Goal: Find specific page/section: Find specific page/section

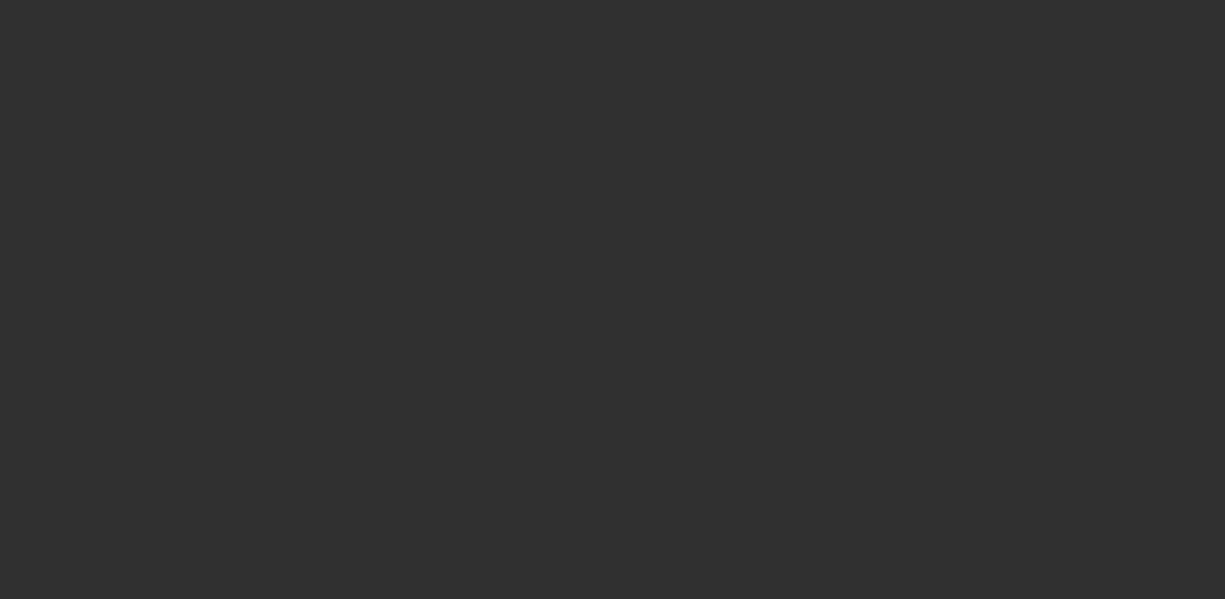
select select "10"
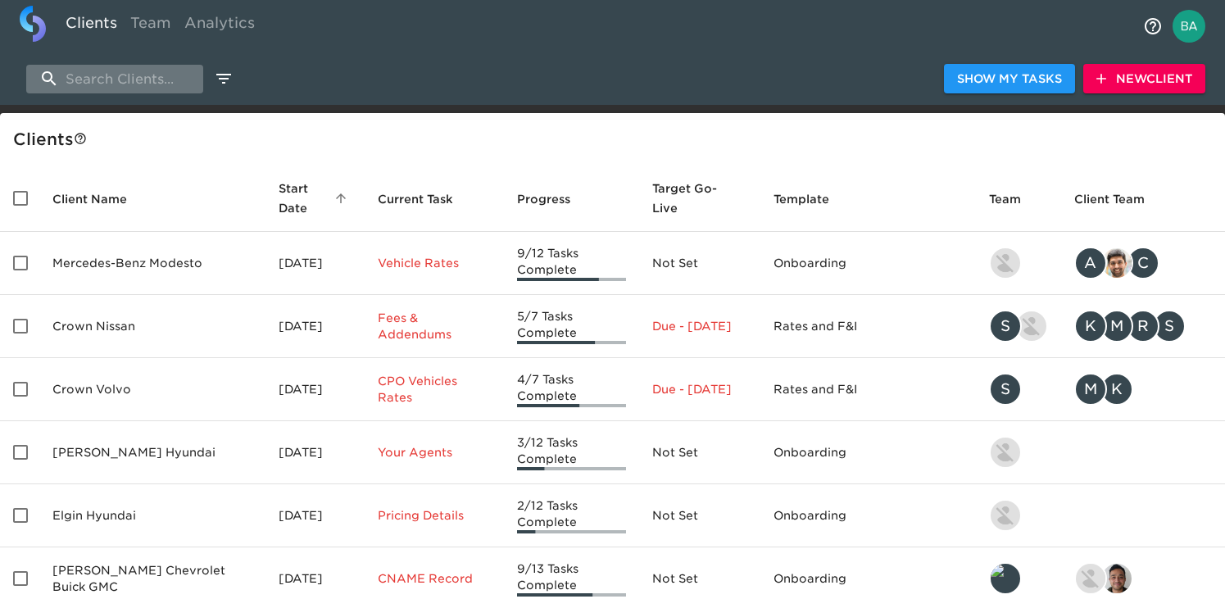
click at [138, 81] on input "search" at bounding box center [114, 79] width 177 height 29
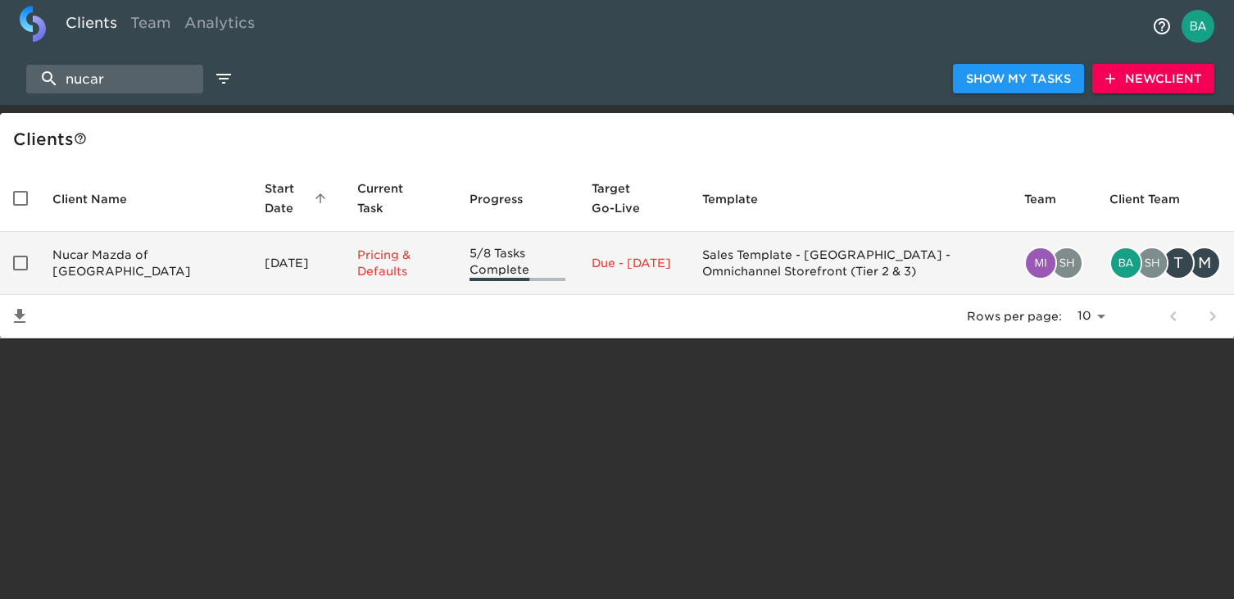
type input "nucar"
click at [102, 271] on td "Nucar Mazda of [GEOGRAPHIC_DATA]" at bounding box center [145, 263] width 212 height 63
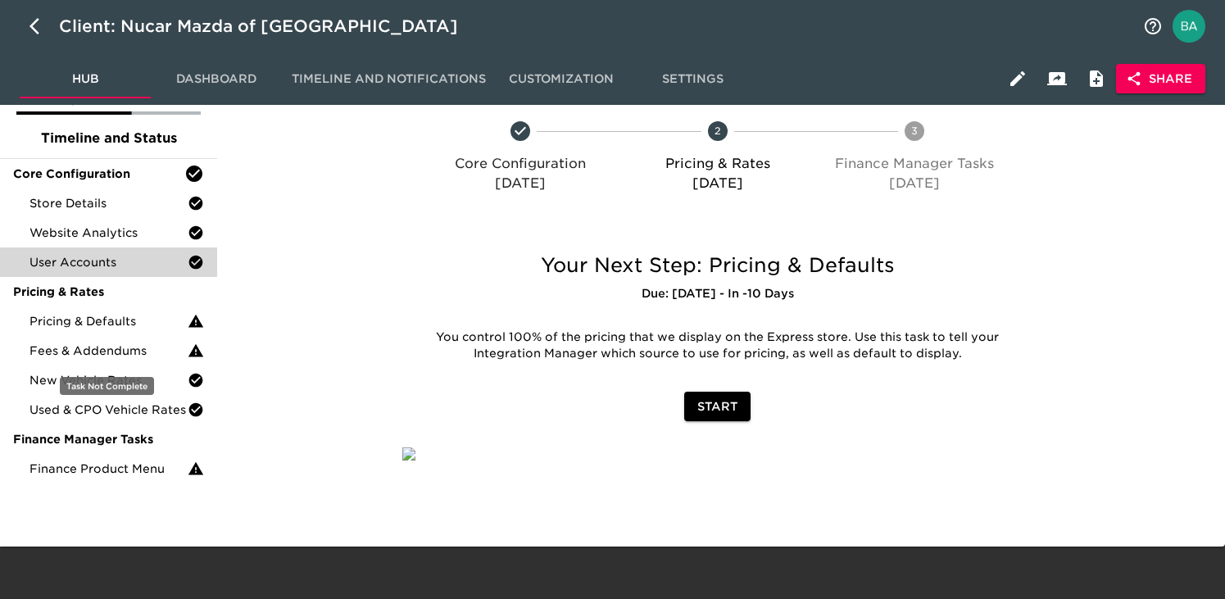
scroll to position [106, 0]
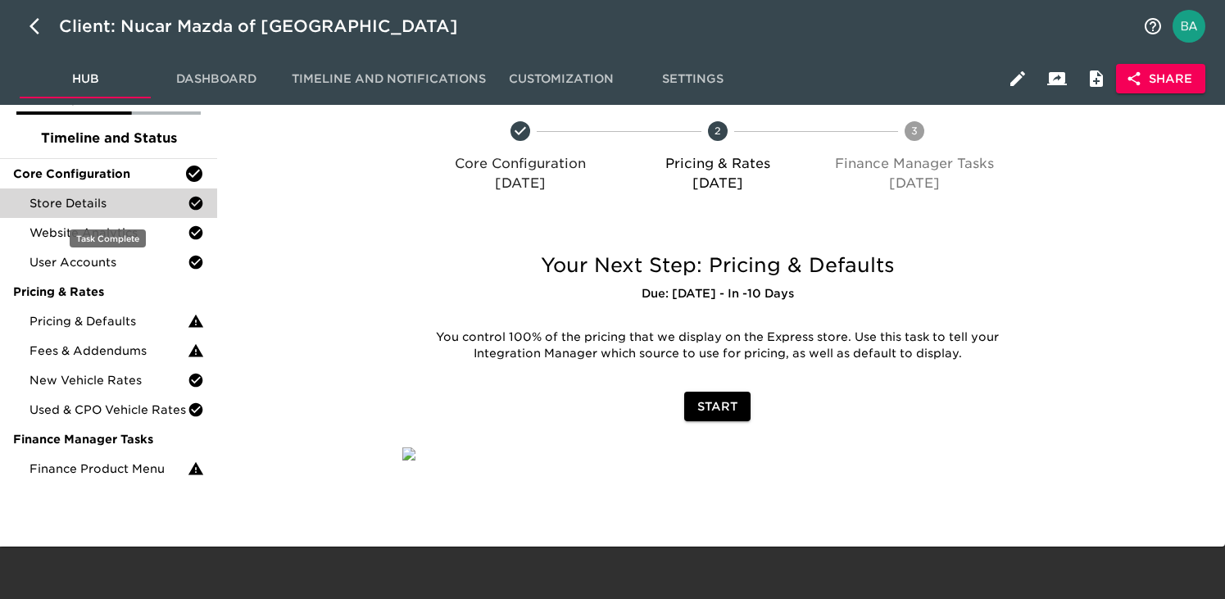
click at [86, 195] on span "Store Details" at bounding box center [109, 203] width 158 height 16
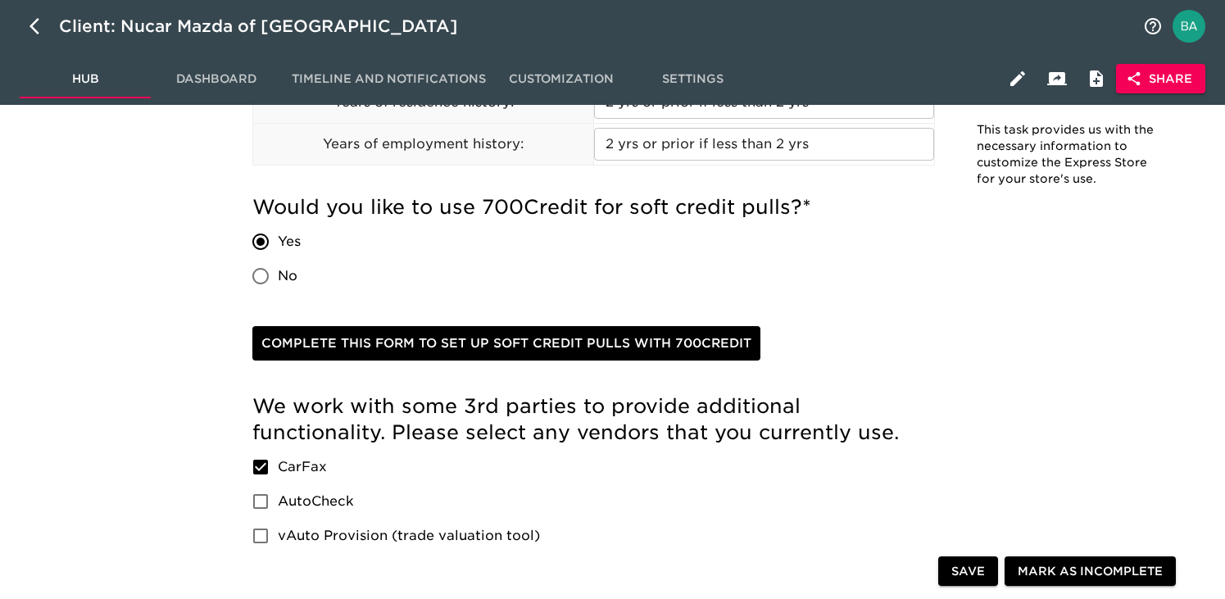
scroll to position [2271, 0]
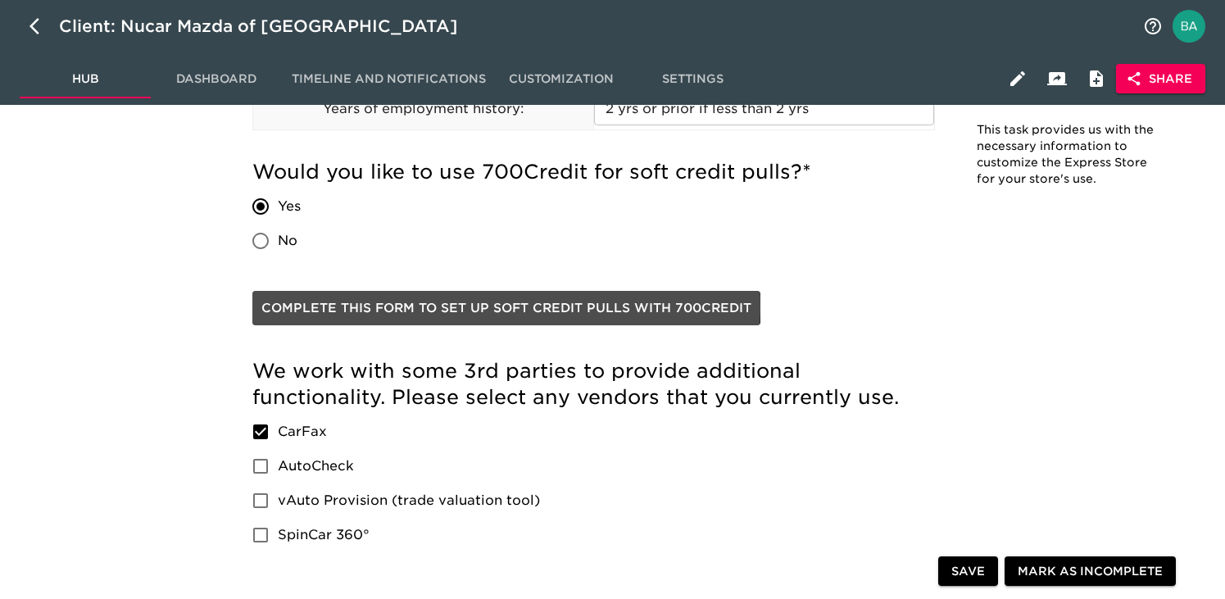
click at [425, 306] on span "Complete this form to set up soft credit pulls with 700Credit" at bounding box center [506, 308] width 490 height 21
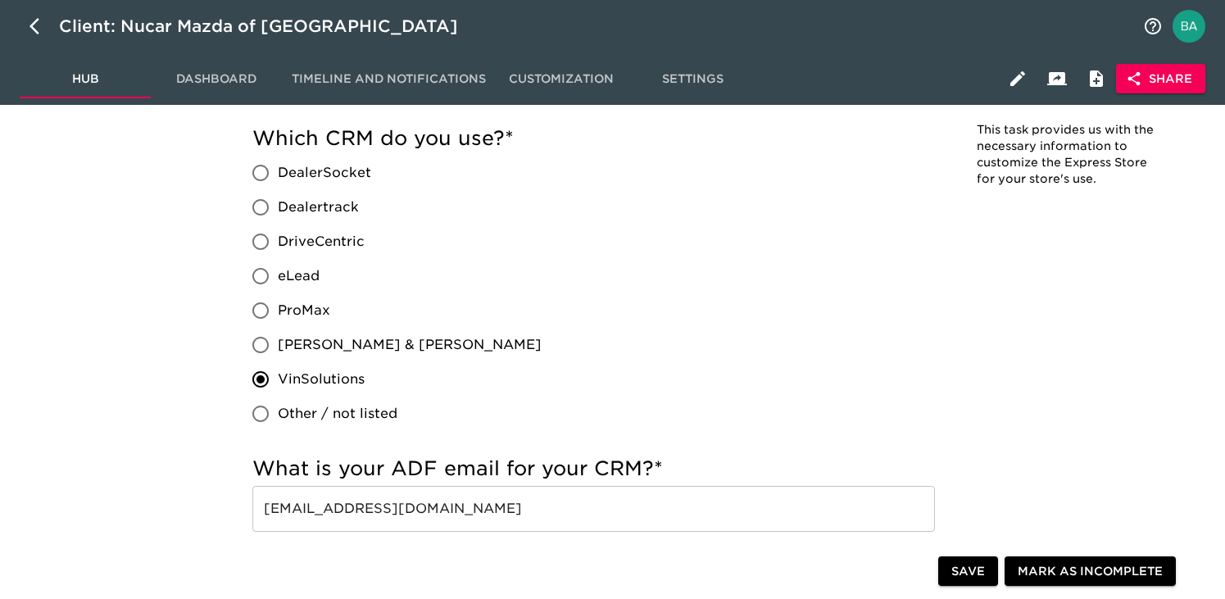
scroll to position [980, 0]
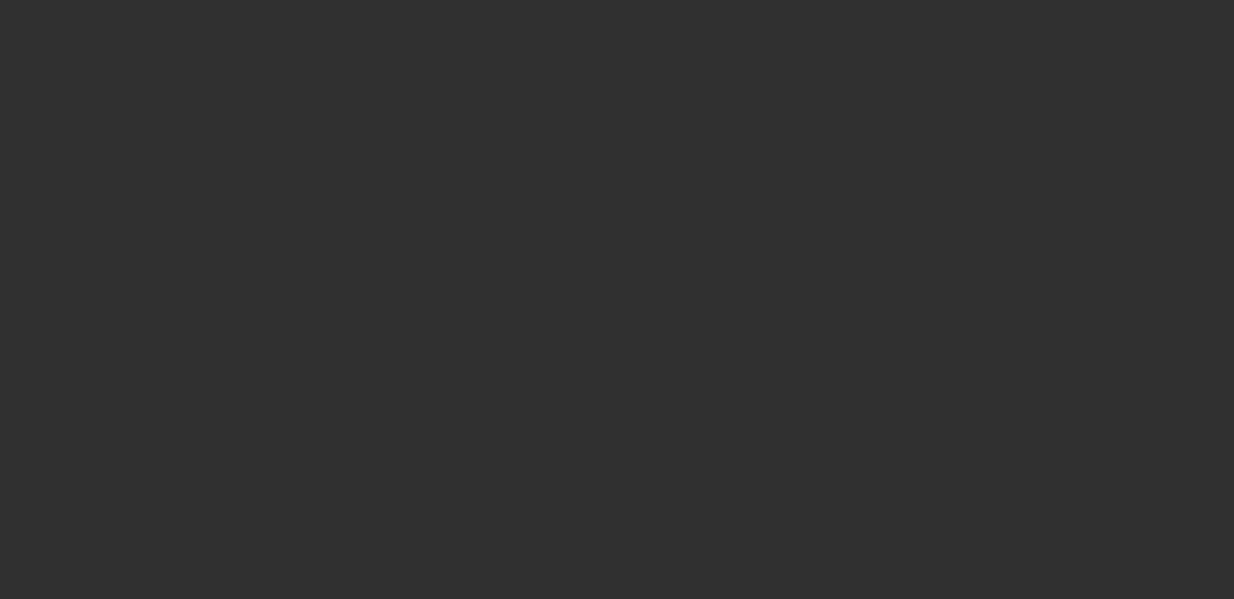
select select "10"
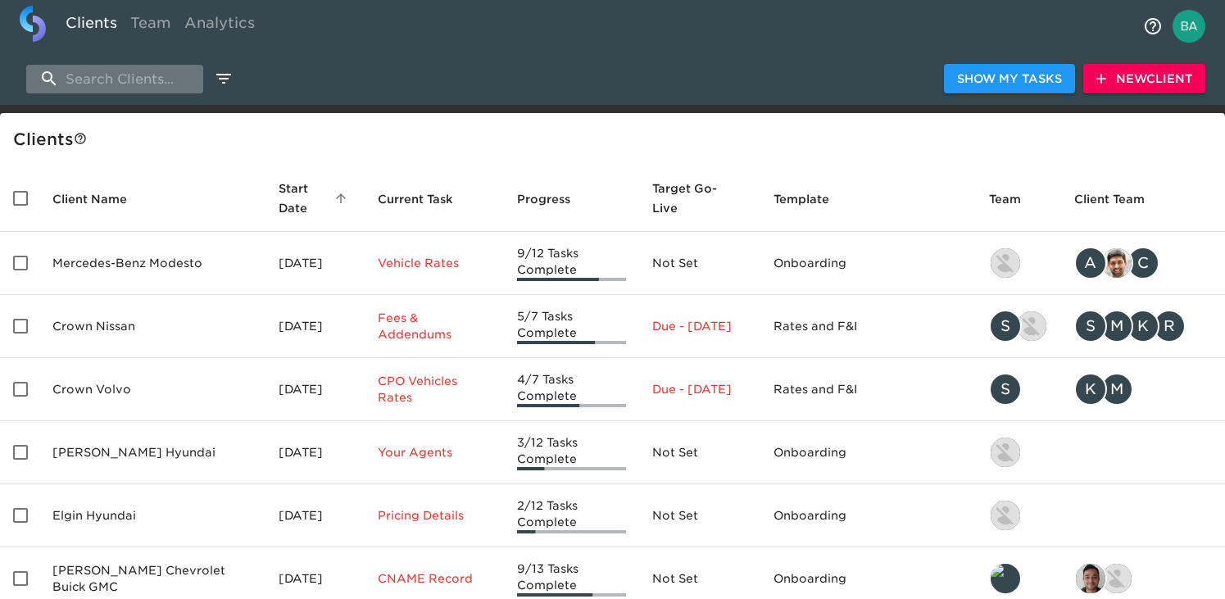
click at [145, 73] on input "search" at bounding box center [114, 79] width 177 height 29
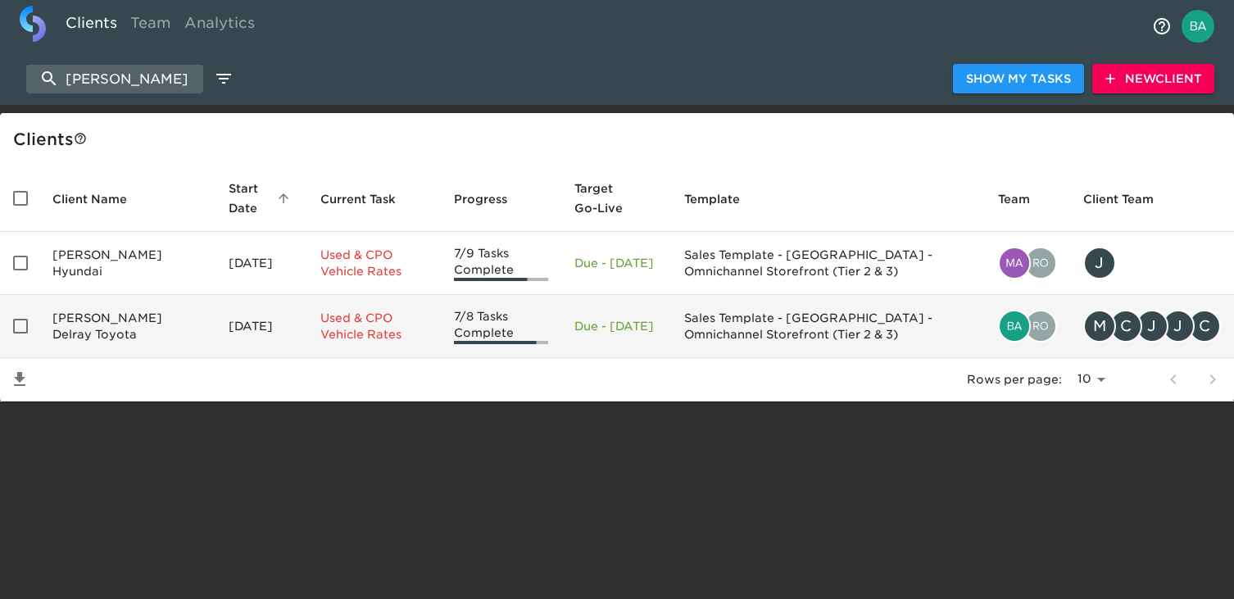
type input "ed morse"
click at [97, 321] on td "Ed Morse Delray Toyota" at bounding box center [127, 326] width 176 height 63
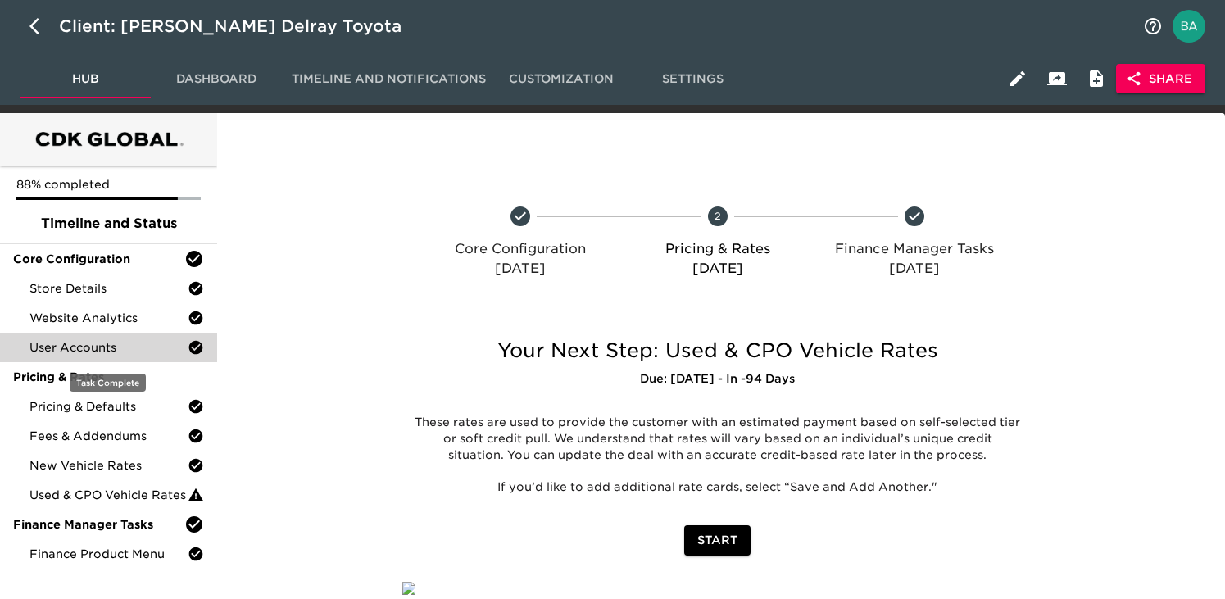
click at [99, 340] on span "User Accounts" at bounding box center [109, 347] width 158 height 16
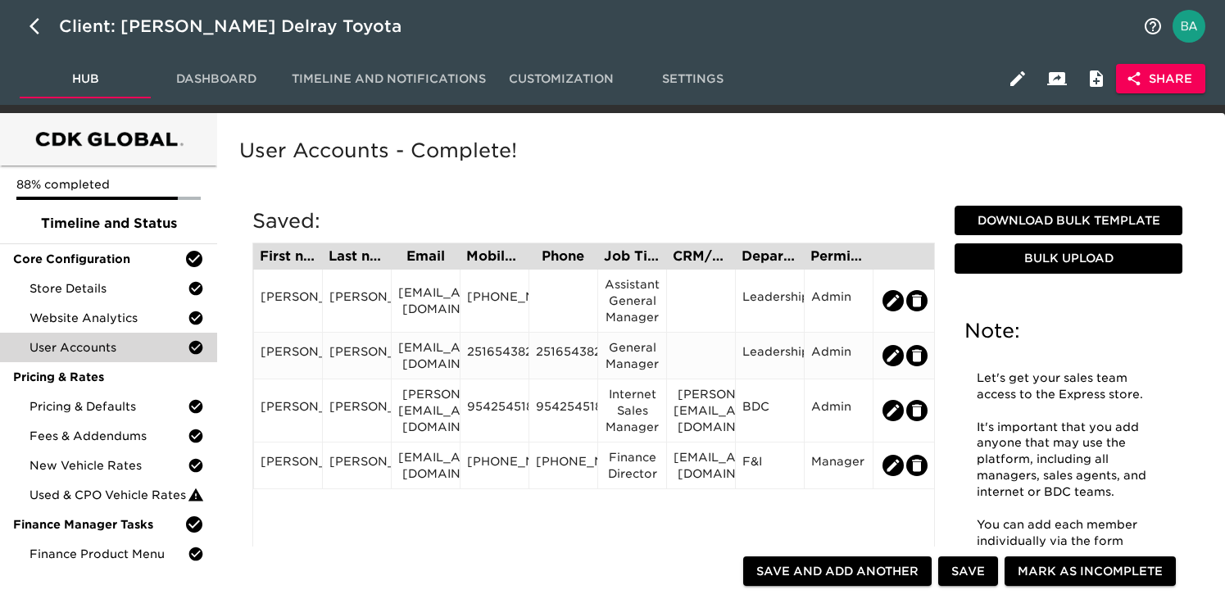
click at [294, 348] on div "Charles" at bounding box center [288, 355] width 55 height 25
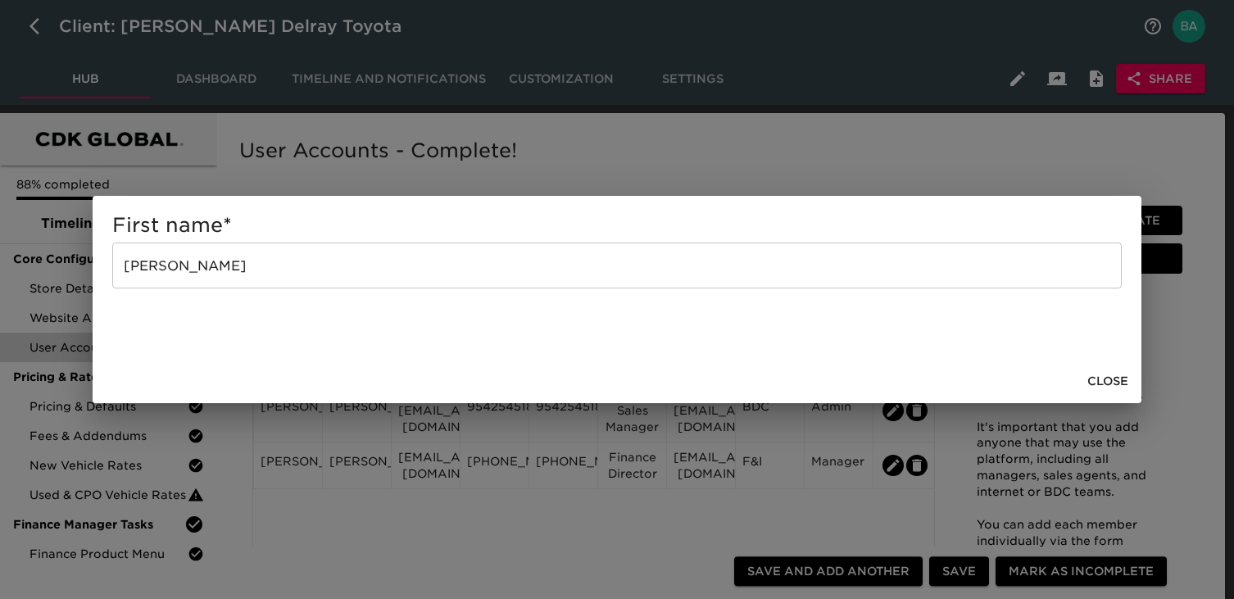
click at [340, 175] on div "First name * Charles ​ Close" at bounding box center [617, 299] width 1234 height 599
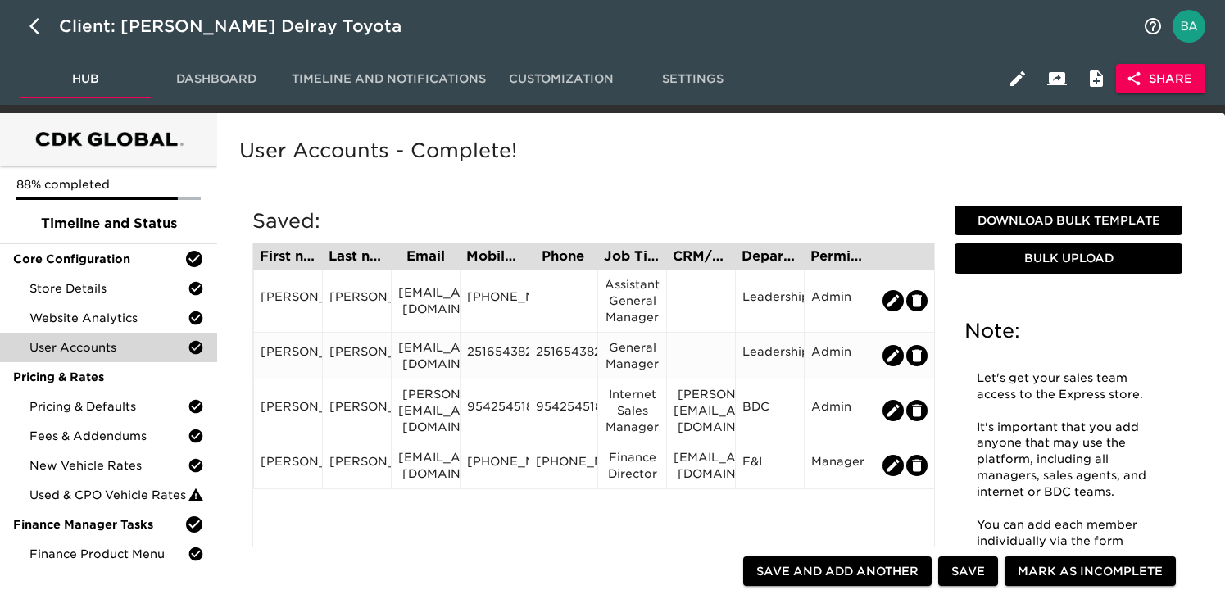
click at [424, 348] on div "charlespierce@edmorse.com" at bounding box center [425, 355] width 55 height 33
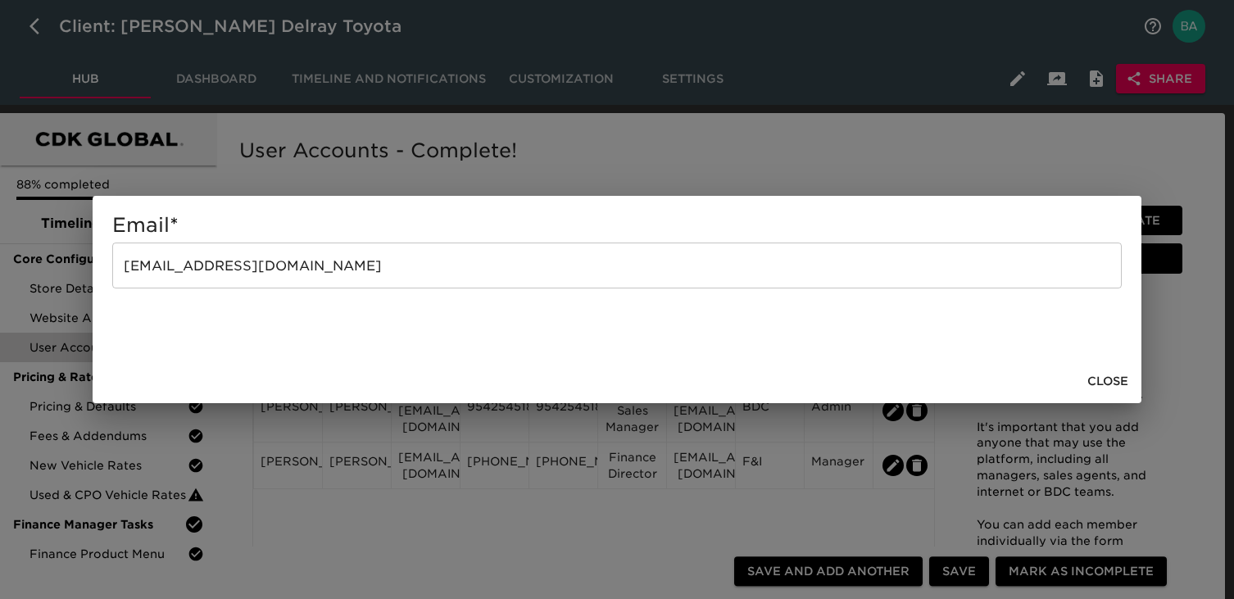
click at [962, 146] on div "Email * charlespierce@edmorse.com ​ Close" at bounding box center [617, 299] width 1234 height 599
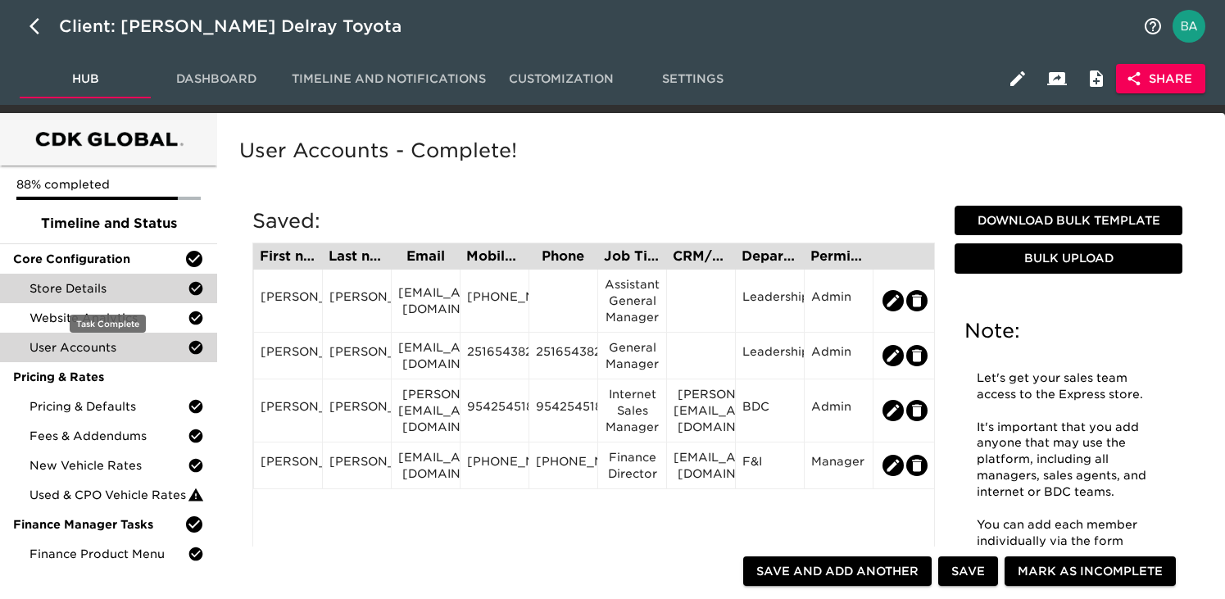
click at [80, 289] on span "Store Details" at bounding box center [109, 288] width 158 height 16
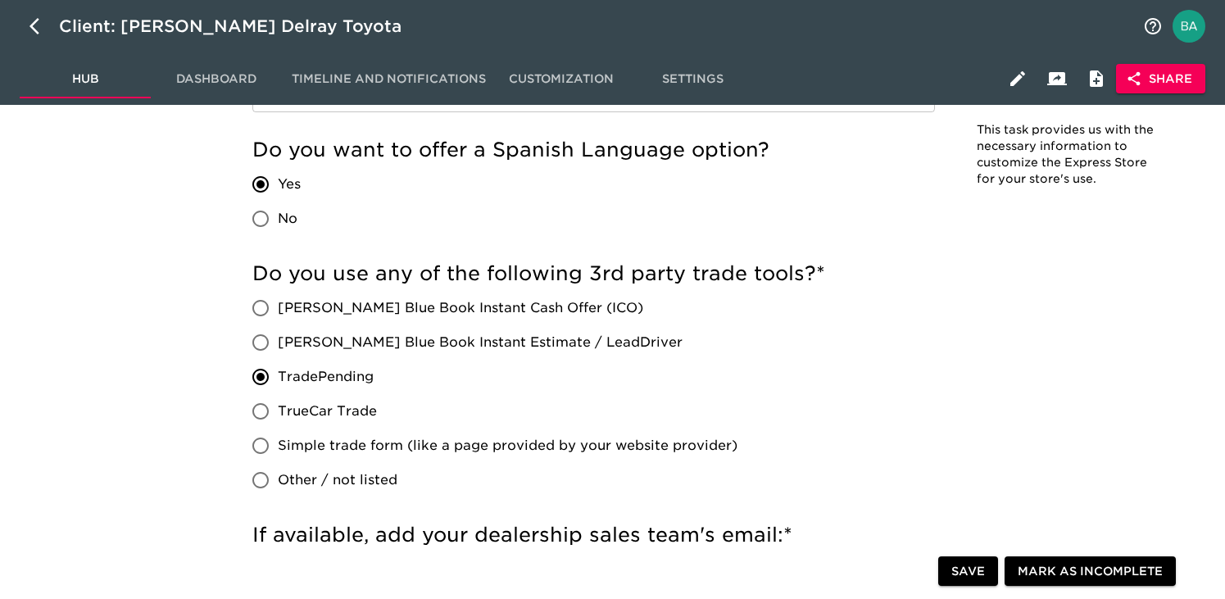
scroll to position [2878, 0]
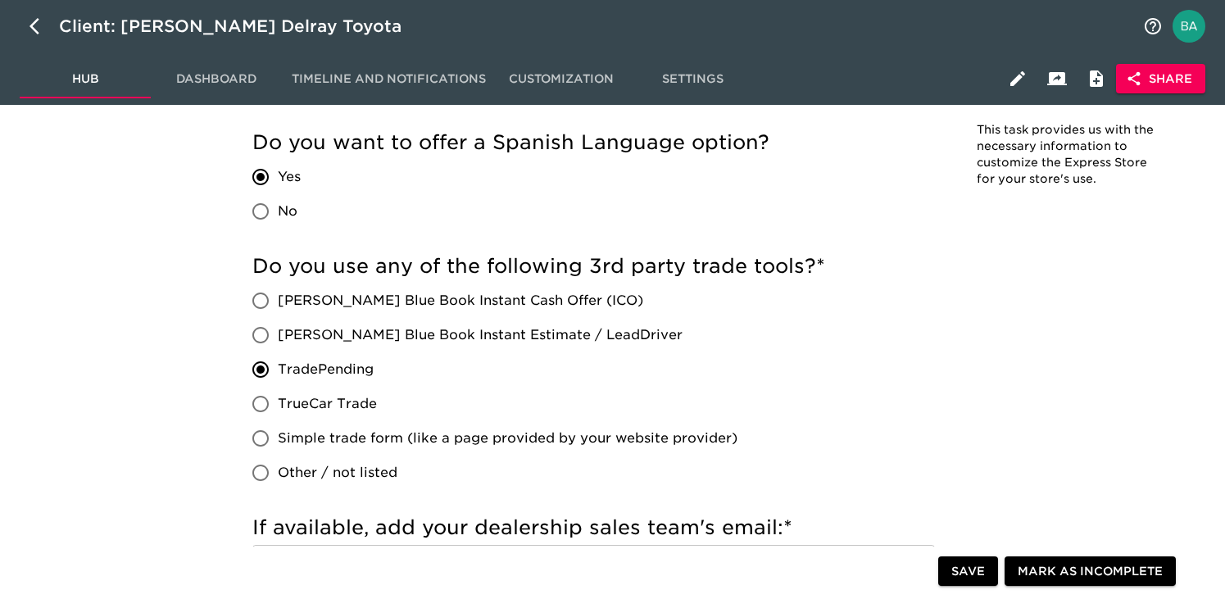
click at [28, 8] on div "Client: Ed Morse Delray Toyota" at bounding box center [612, 26] width 1225 height 52
click at [28, 33] on button "button" at bounding box center [39, 26] width 39 height 39
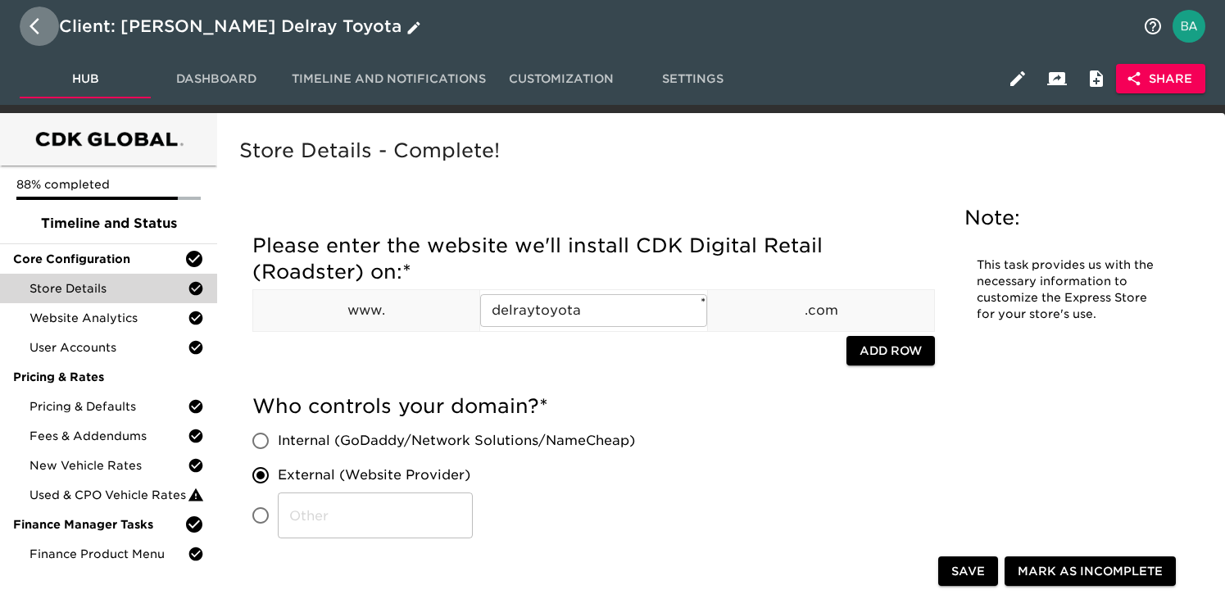
select select "10"
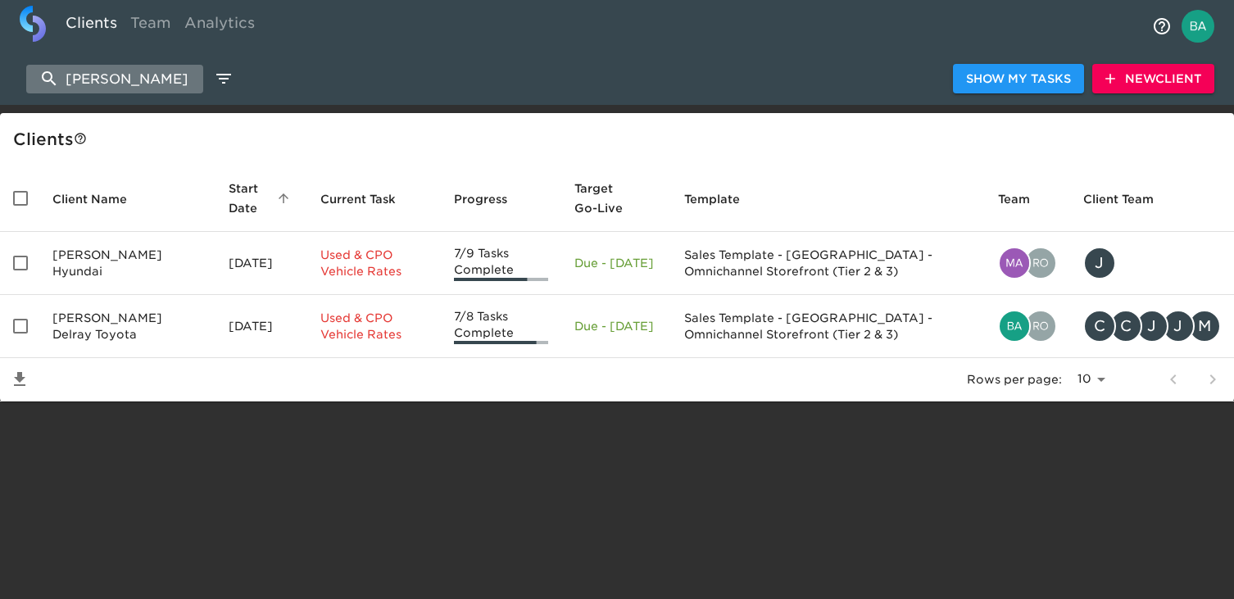
click at [96, 90] on input "ed morse" at bounding box center [114, 79] width 177 height 29
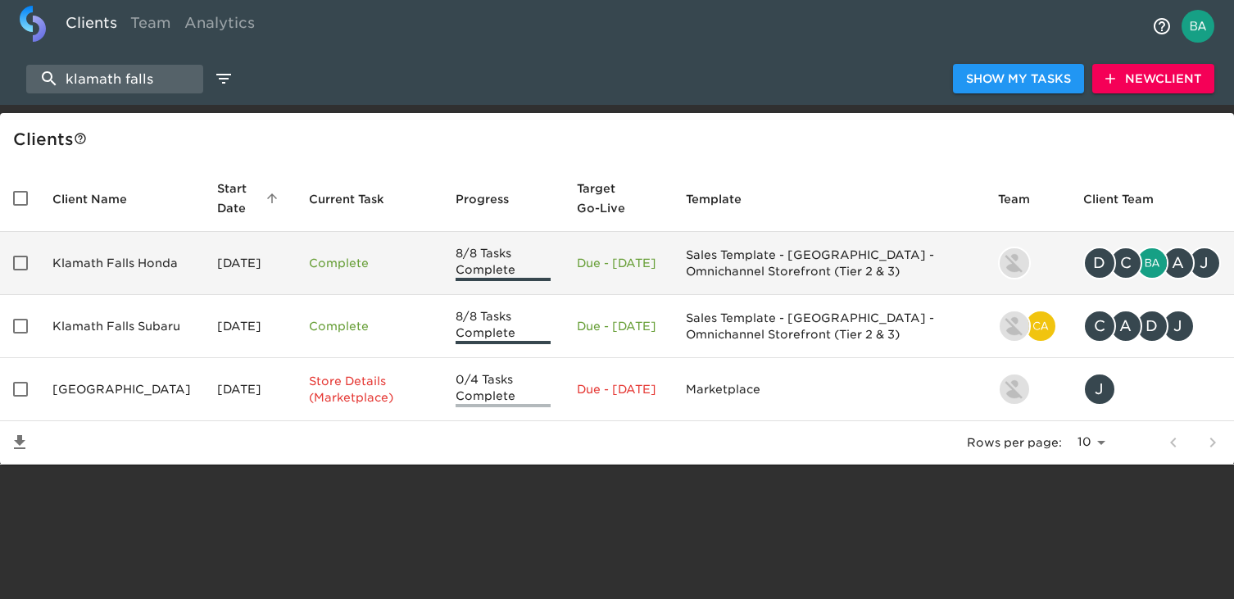
type input "klamath falls"
click at [108, 270] on td "Klamath Falls Honda" at bounding box center [121, 263] width 165 height 63
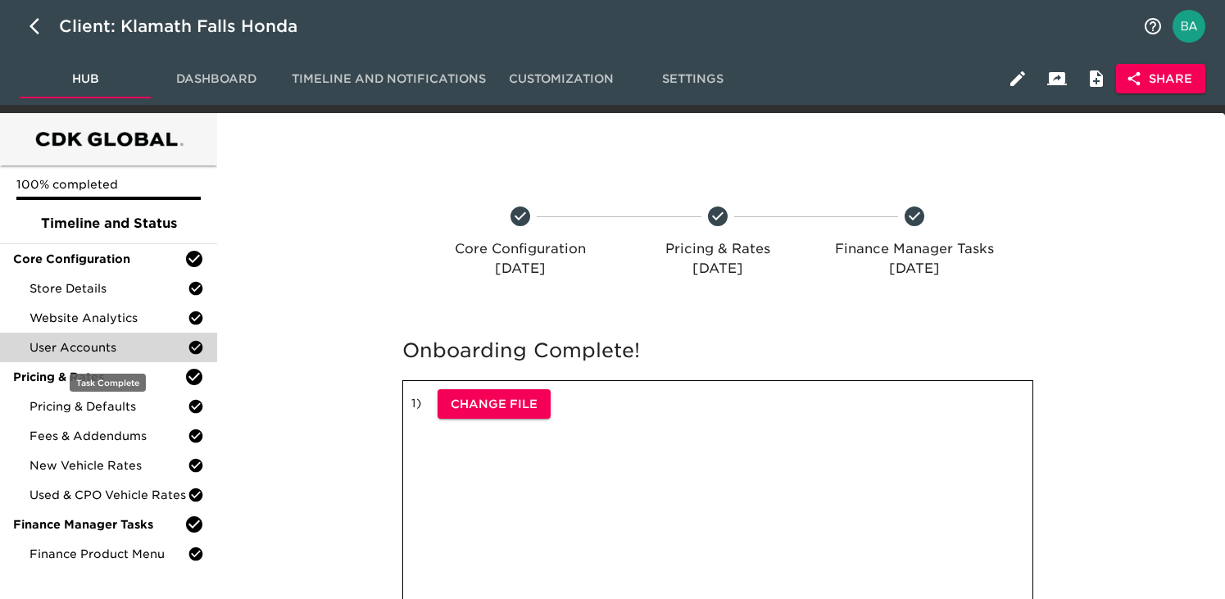
click at [115, 348] on span "User Accounts" at bounding box center [109, 347] width 158 height 16
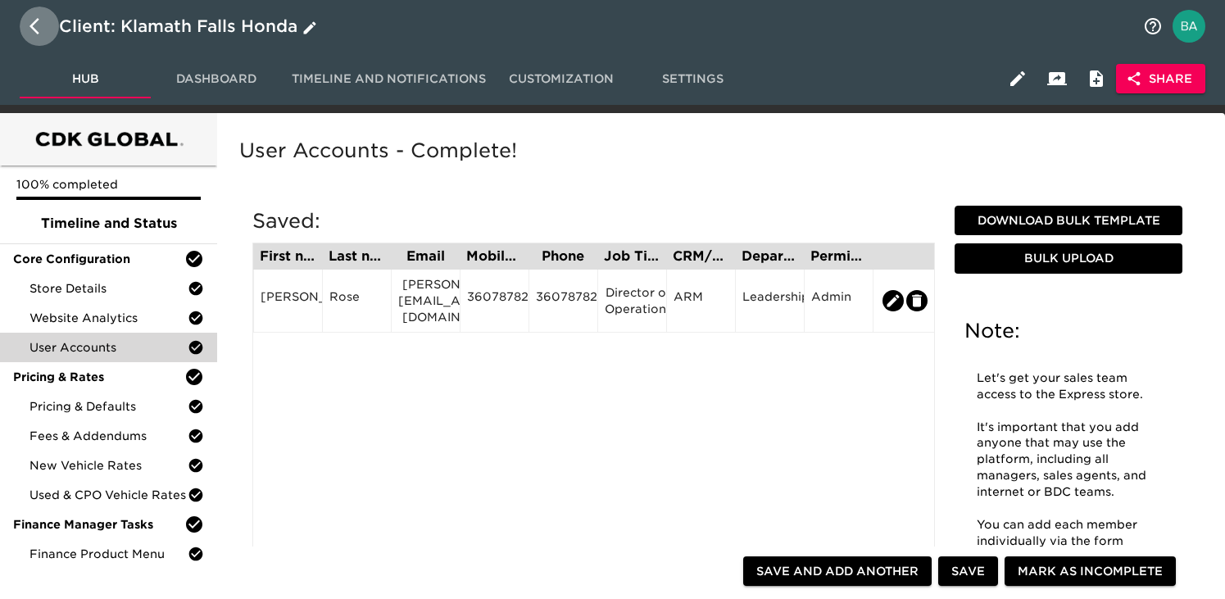
click at [36, 27] on icon "button" at bounding box center [40, 26] width 20 height 20
select select "10"
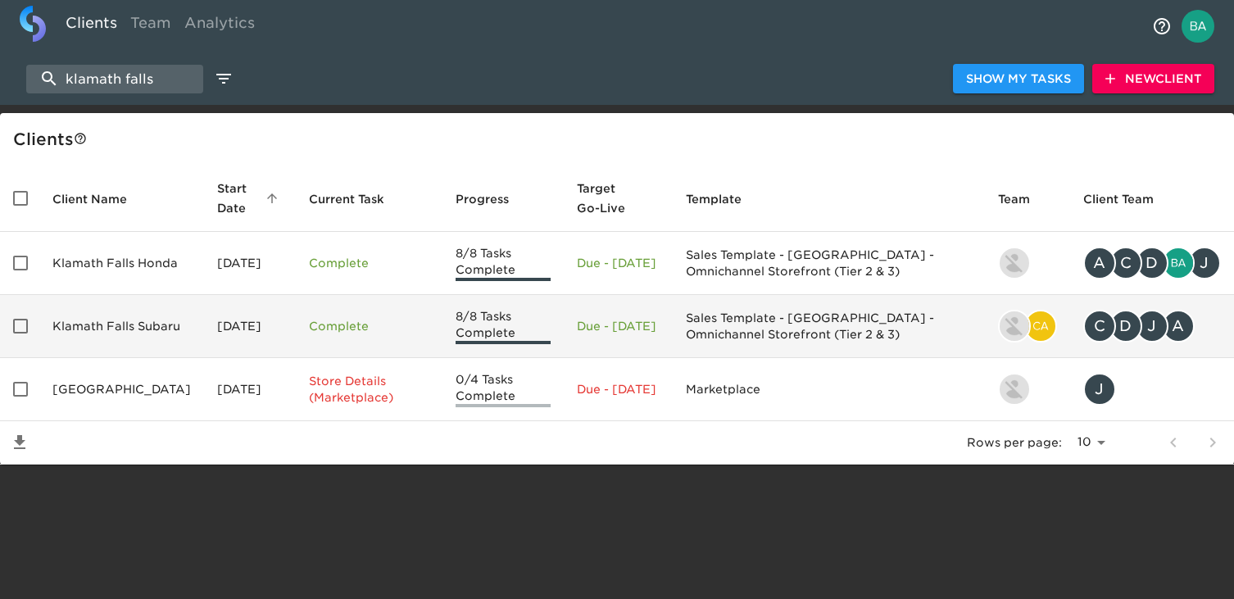
click at [104, 326] on td "Klamath Falls Subaru" at bounding box center [121, 326] width 165 height 63
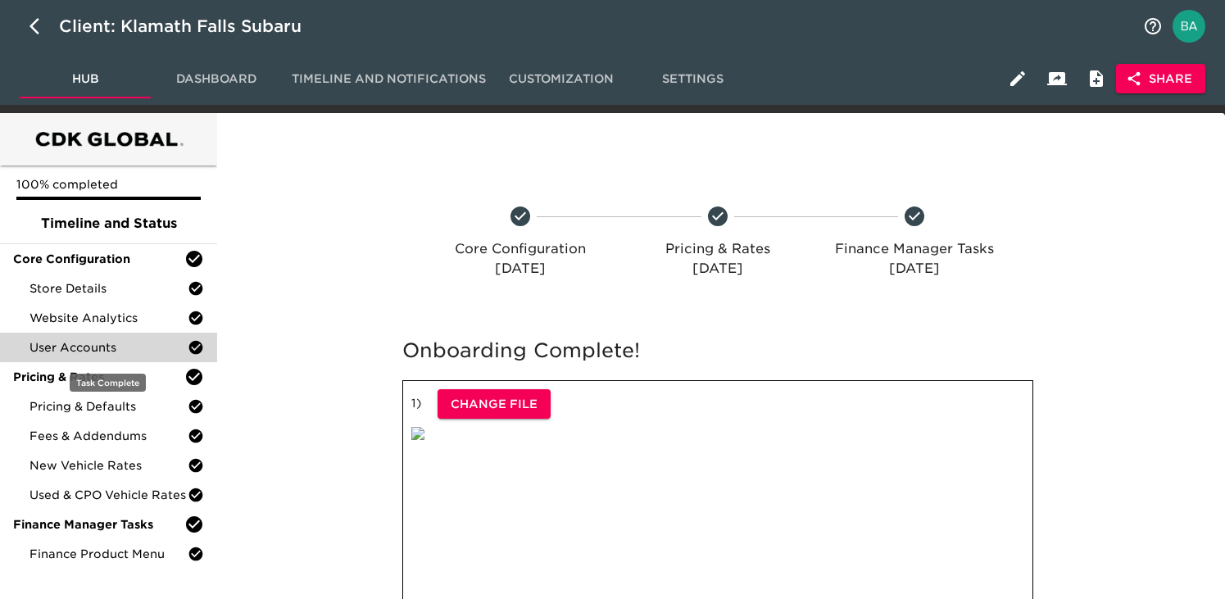
click at [70, 349] on span "User Accounts" at bounding box center [109, 347] width 158 height 16
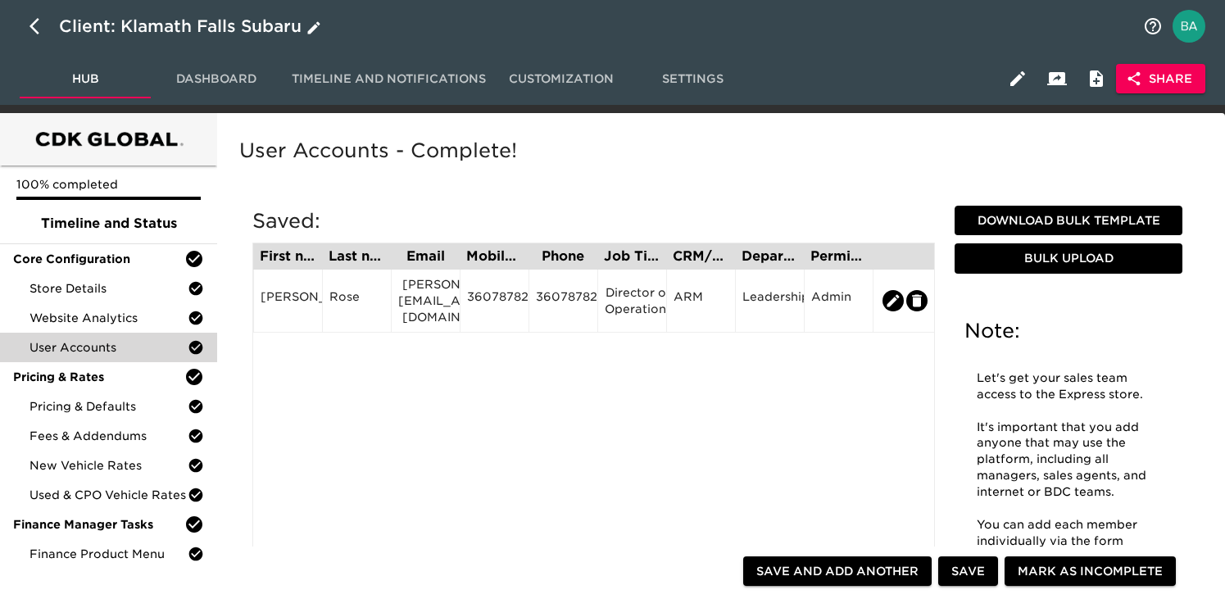
click at [31, 15] on button "button" at bounding box center [39, 26] width 39 height 39
select select "10"
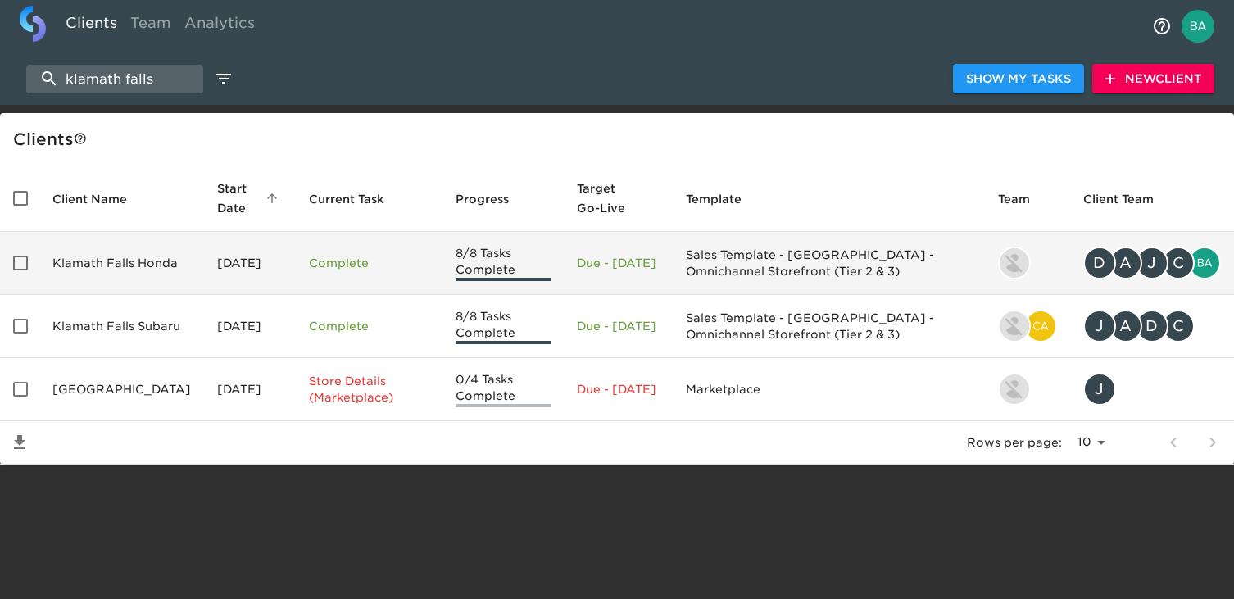
click at [120, 272] on td "Klamath Falls Honda" at bounding box center [121, 263] width 165 height 63
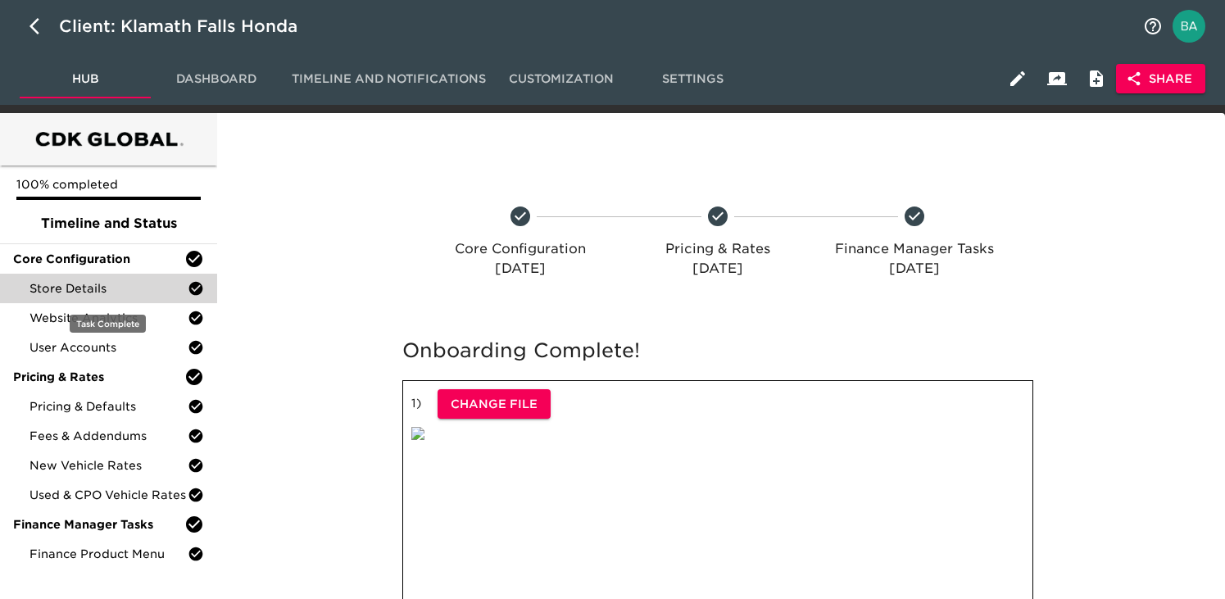
click at [109, 285] on span "Store Details" at bounding box center [109, 288] width 158 height 16
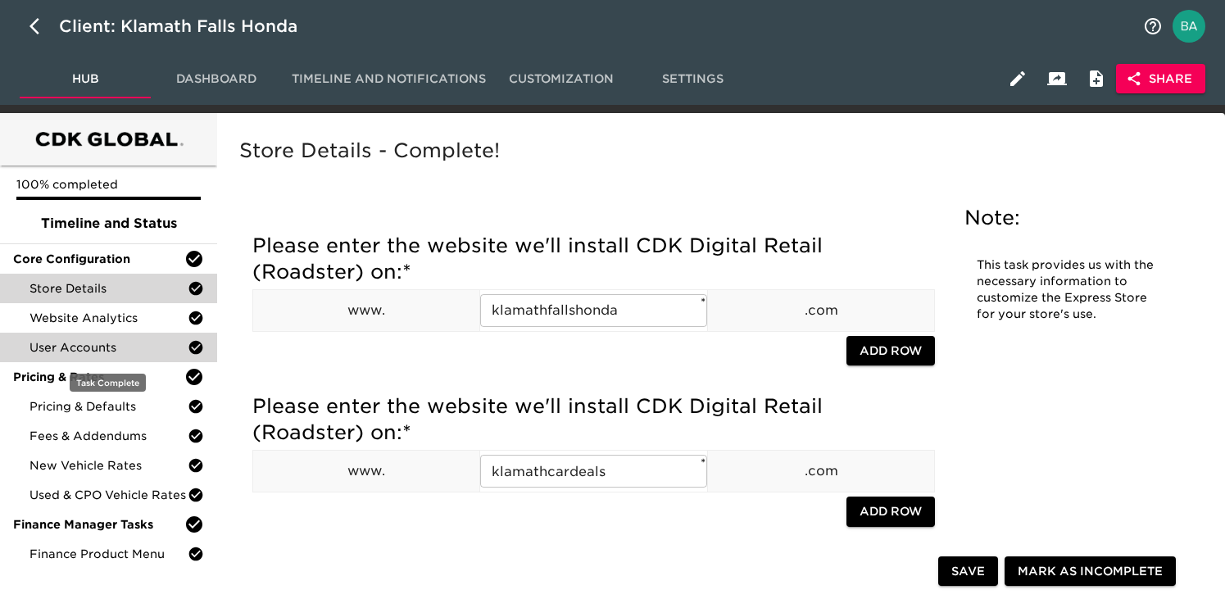
click at [79, 352] on span "User Accounts" at bounding box center [109, 347] width 158 height 16
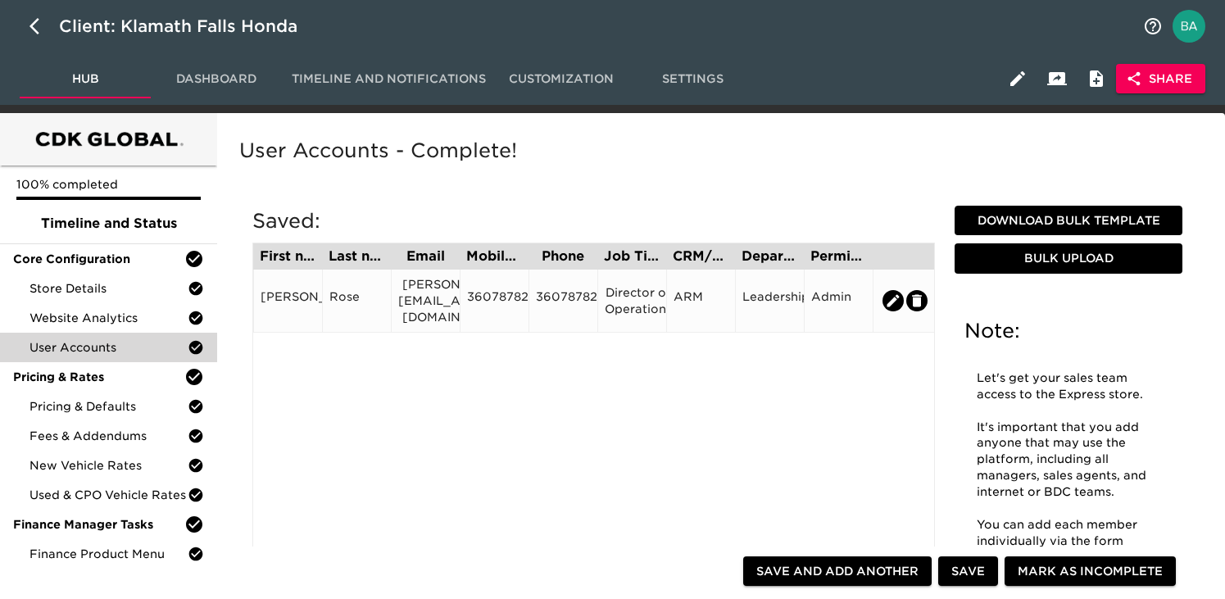
click at [429, 291] on div "Andrew@timeauto.com" at bounding box center [425, 300] width 55 height 49
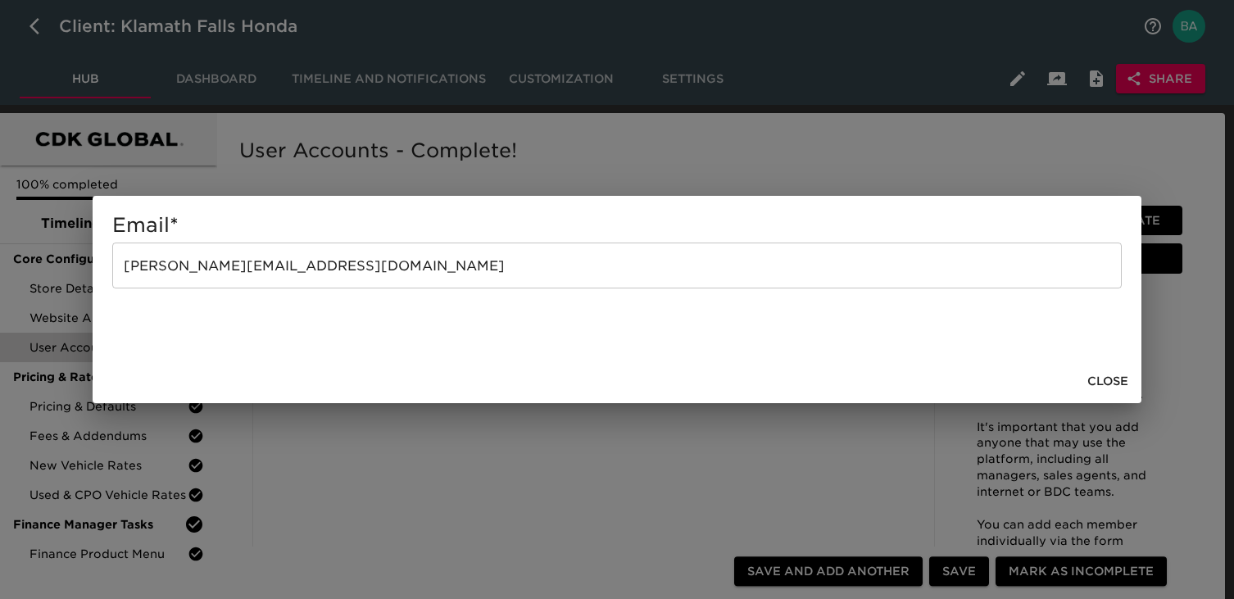
click at [198, 252] on input "Andrew@timeauto.com" at bounding box center [617, 266] width 1010 height 46
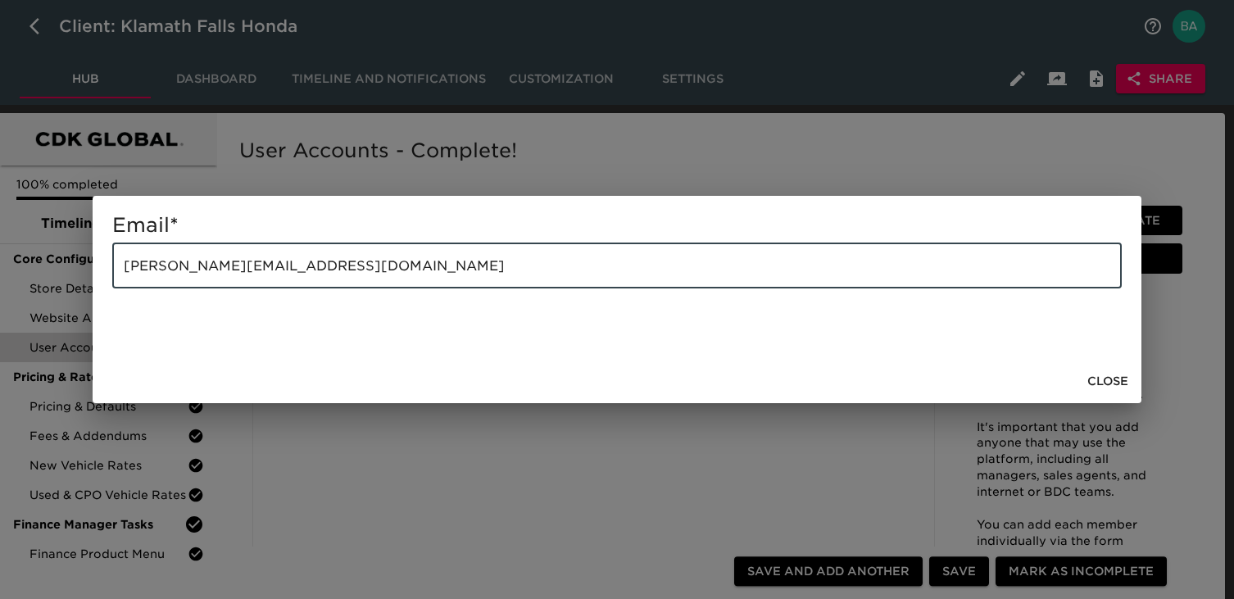
click at [198, 252] on input "Andrew@timeauto.com" at bounding box center [617, 266] width 1010 height 46
click at [381, 197] on div "Email * Andrew@timeauto.com ​" at bounding box center [617, 278] width 1049 height 164
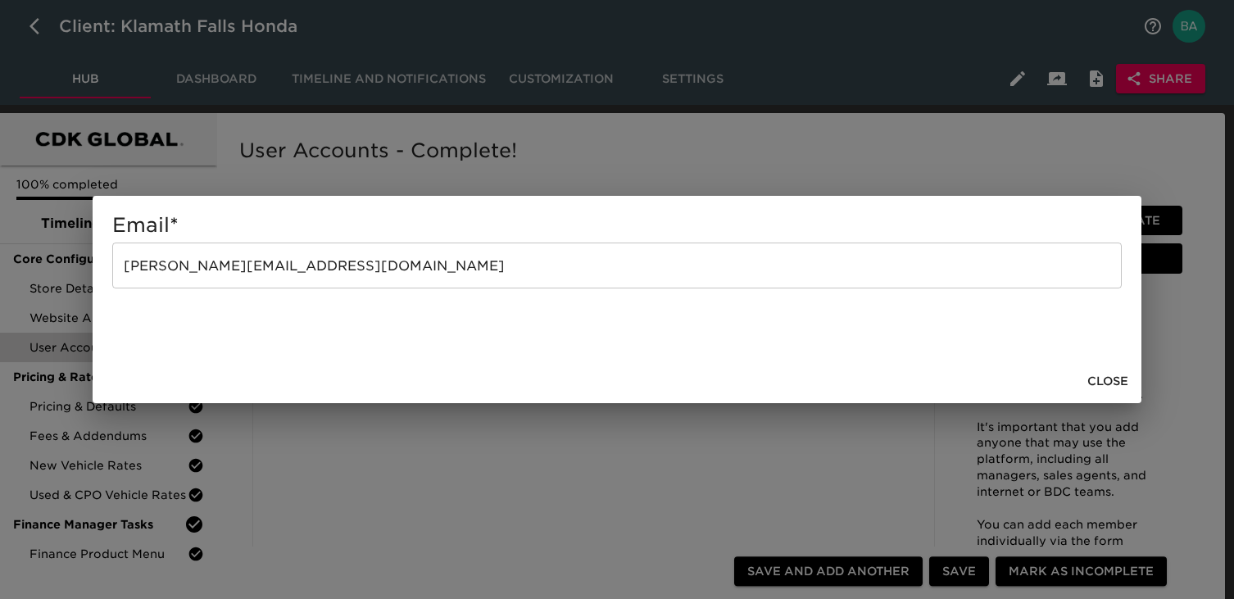
click at [400, 177] on div "Email * Andrew@timeauto.com ​ Close" at bounding box center [617, 299] width 1234 height 599
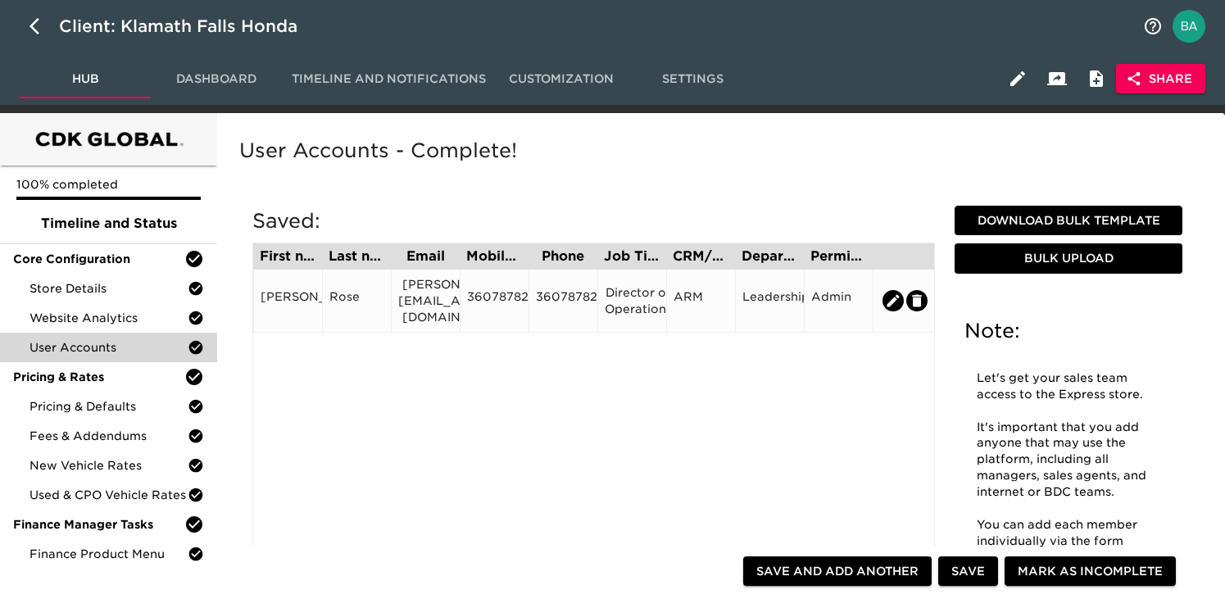
click at [507, 289] on div "3607878247" at bounding box center [494, 301] width 55 height 25
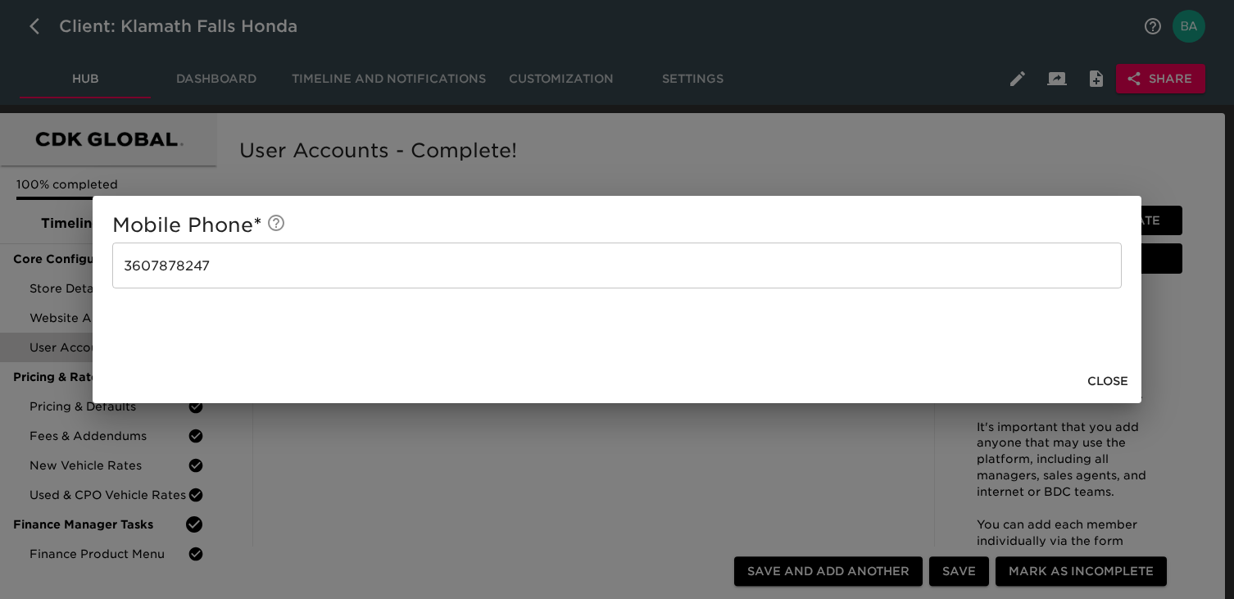
click at [184, 261] on input "3607878247" at bounding box center [617, 266] width 1010 height 46
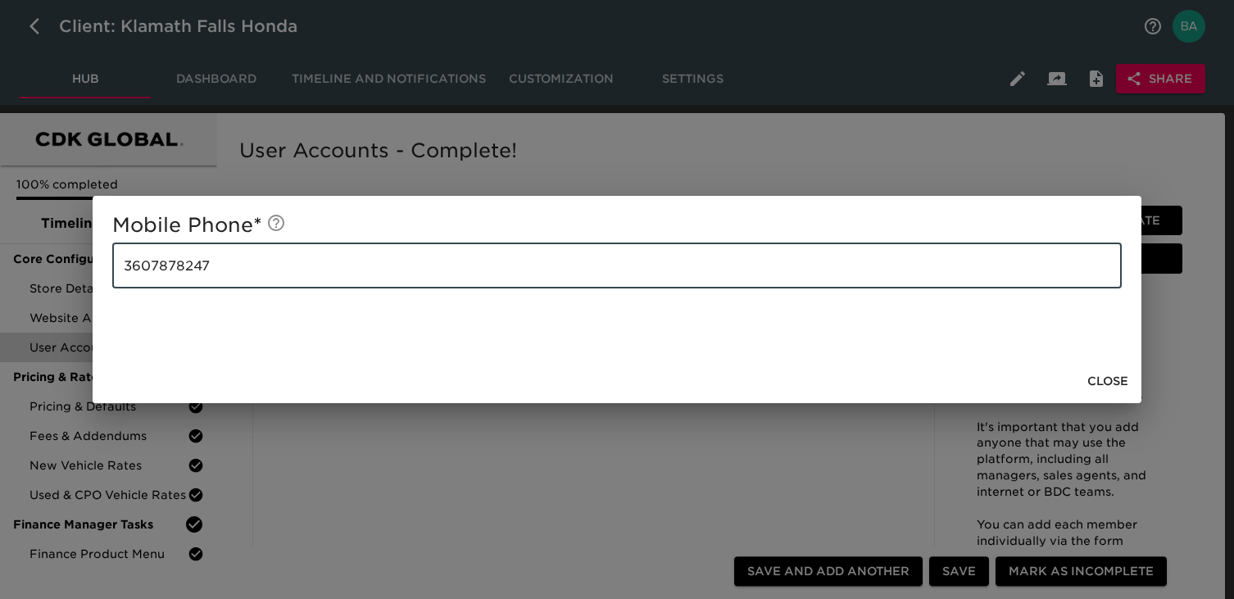
click at [184, 261] on input "3607878247" at bounding box center [617, 266] width 1010 height 46
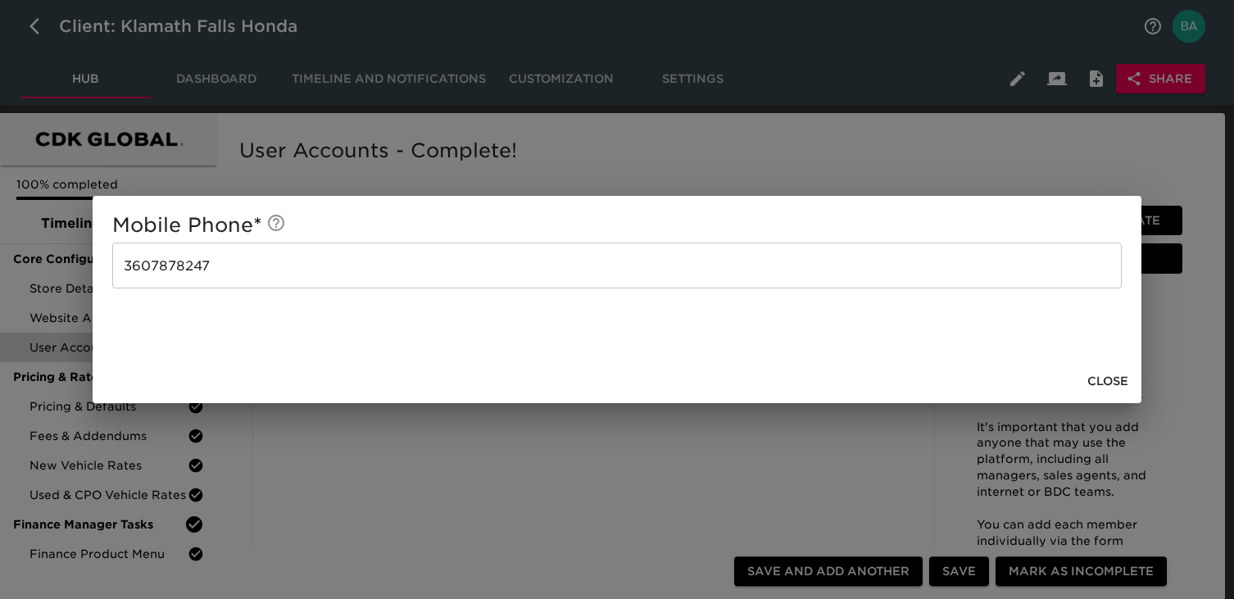
click at [688, 134] on div "Mobile Phone * 3607878247 ​ Close" at bounding box center [617, 299] width 1234 height 599
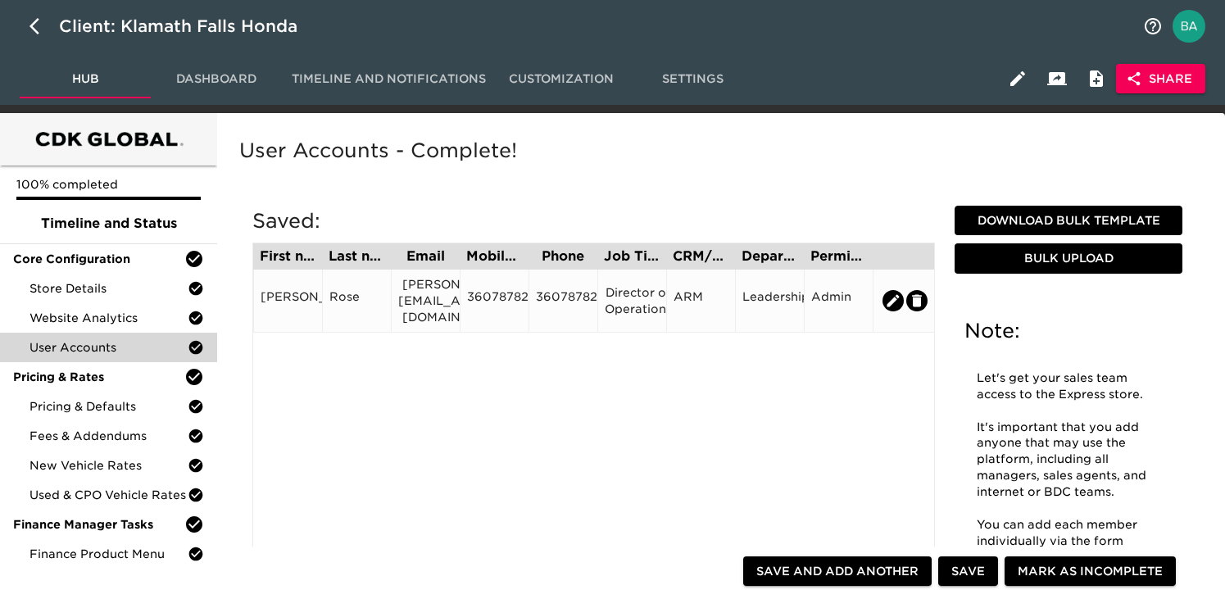
click at [625, 292] on div "Director of Operations" at bounding box center [632, 300] width 55 height 33
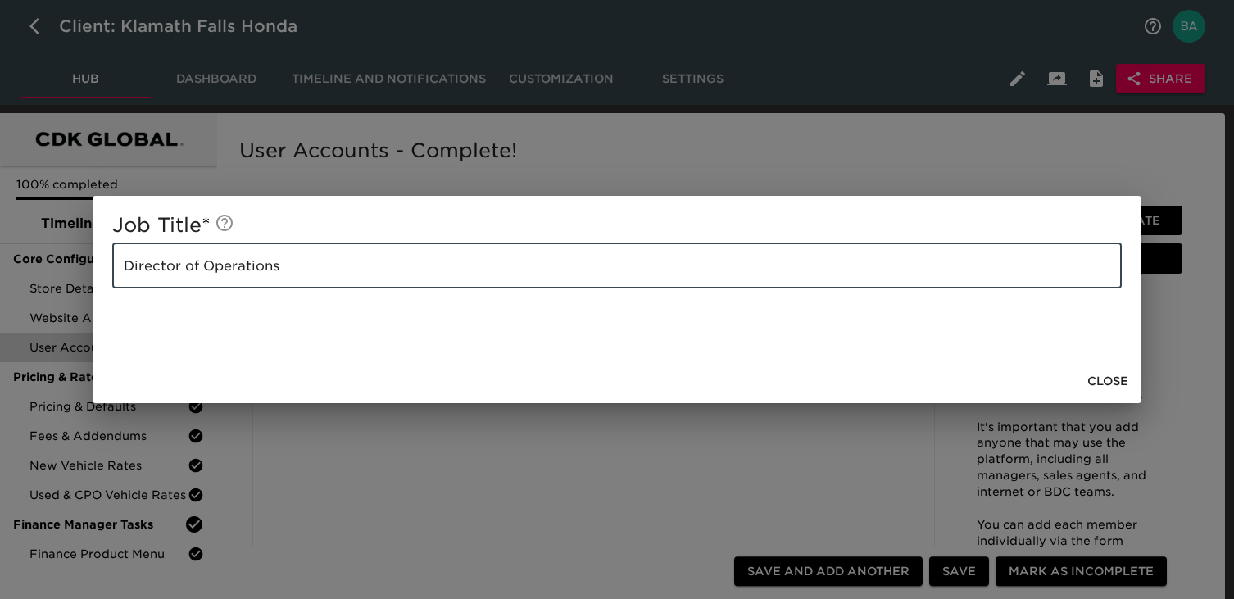
click at [260, 261] on input "Director of Operations" at bounding box center [617, 266] width 1010 height 46
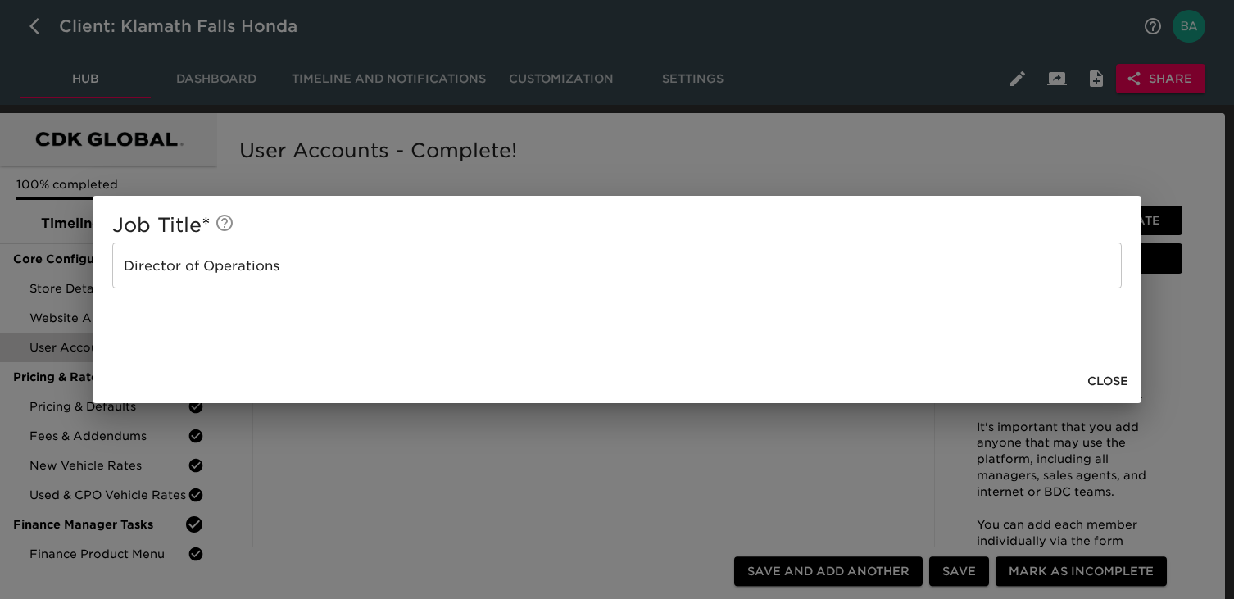
click at [751, 177] on div "Job Title * Director of Operations ​ Close" at bounding box center [617, 299] width 1234 height 599
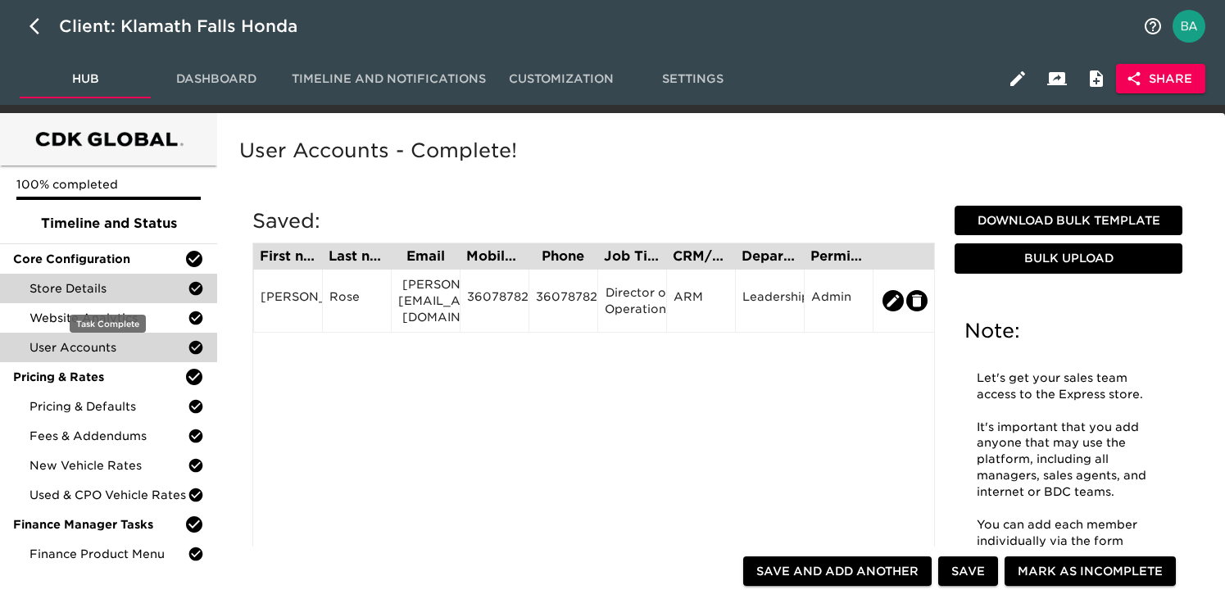
click at [107, 292] on span "Store Details" at bounding box center [109, 288] width 158 height 16
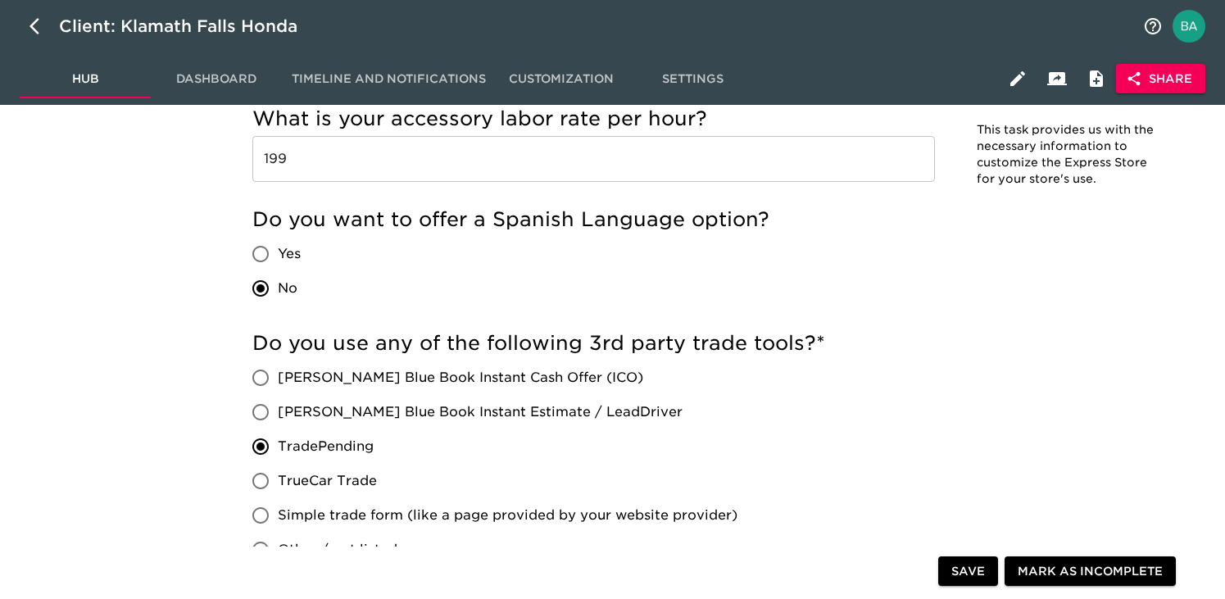
scroll to position [3092, 0]
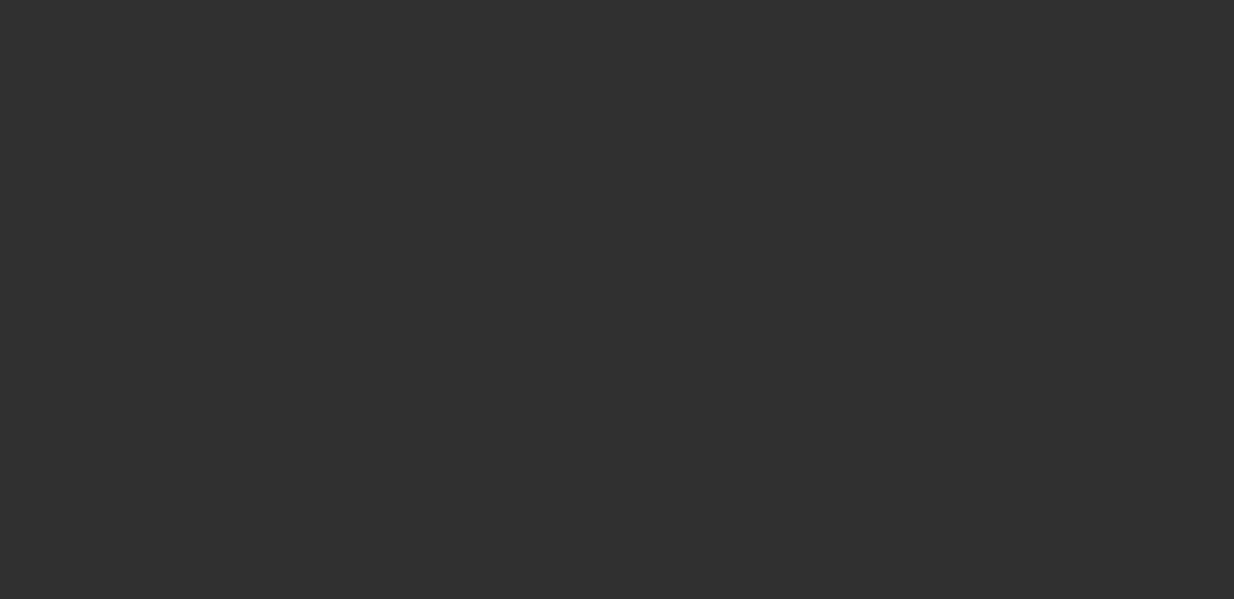
select select "10"
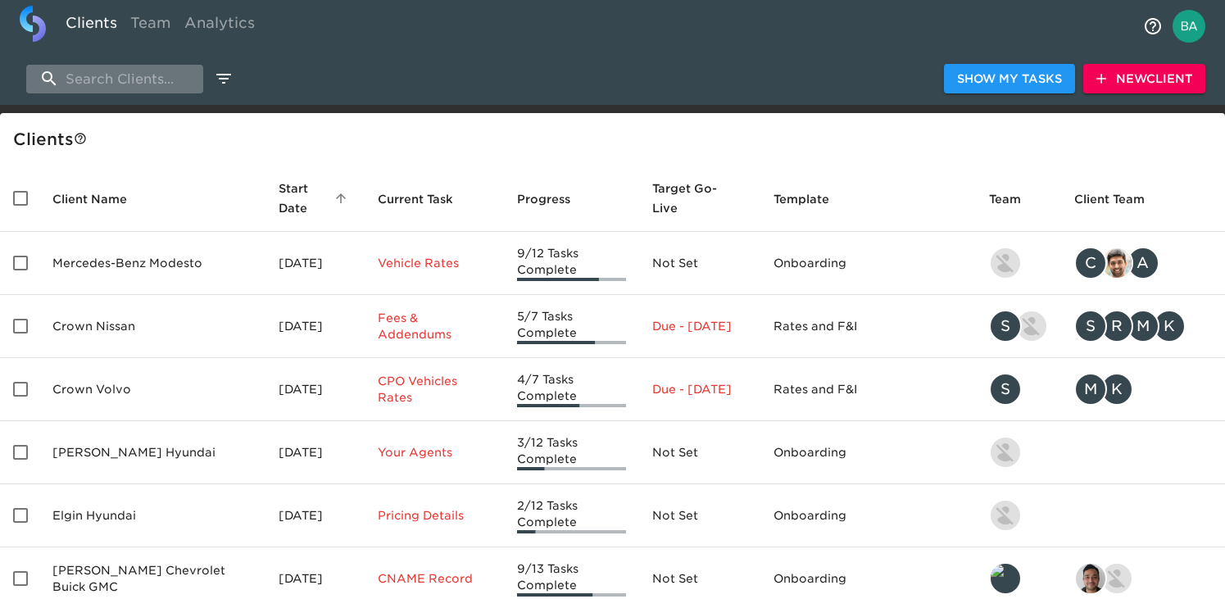
click at [138, 77] on input "search" at bounding box center [114, 79] width 177 height 29
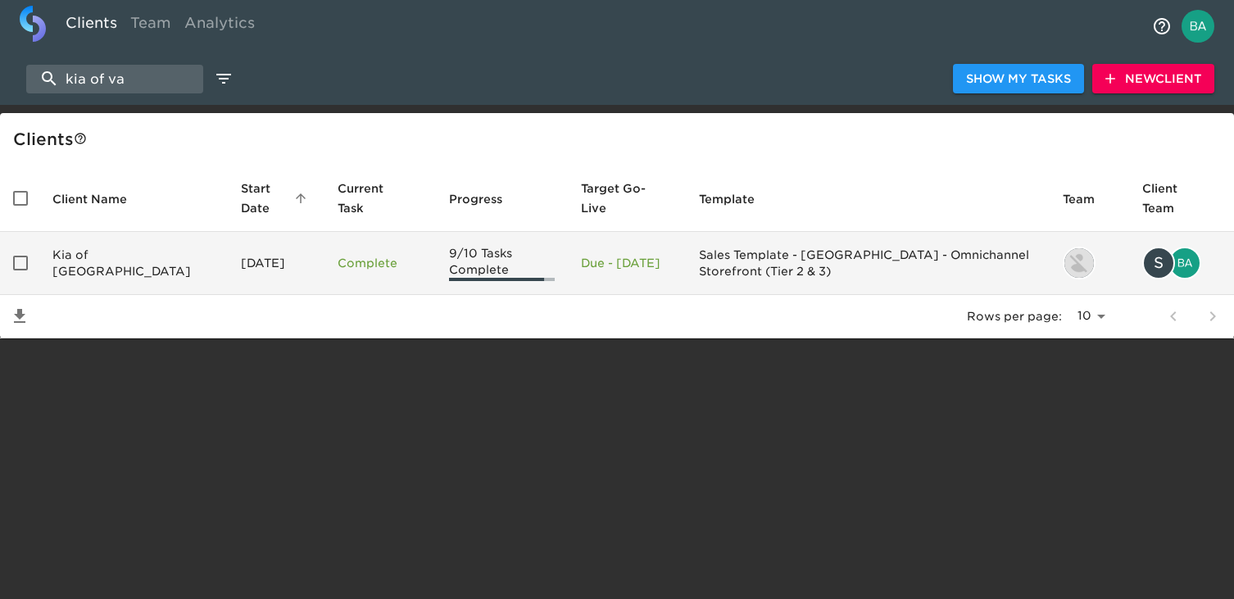
type input "kia of va"
click at [133, 268] on td "Kia of Vacaville" at bounding box center [133, 263] width 189 height 63
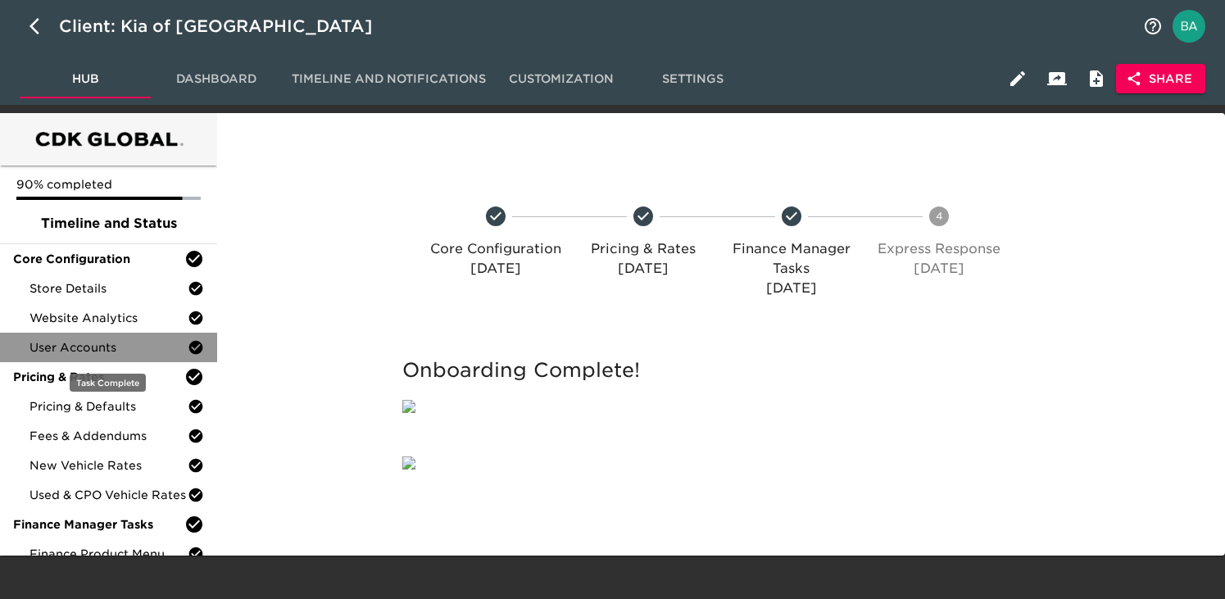
click at [93, 346] on span "User Accounts" at bounding box center [109, 347] width 158 height 16
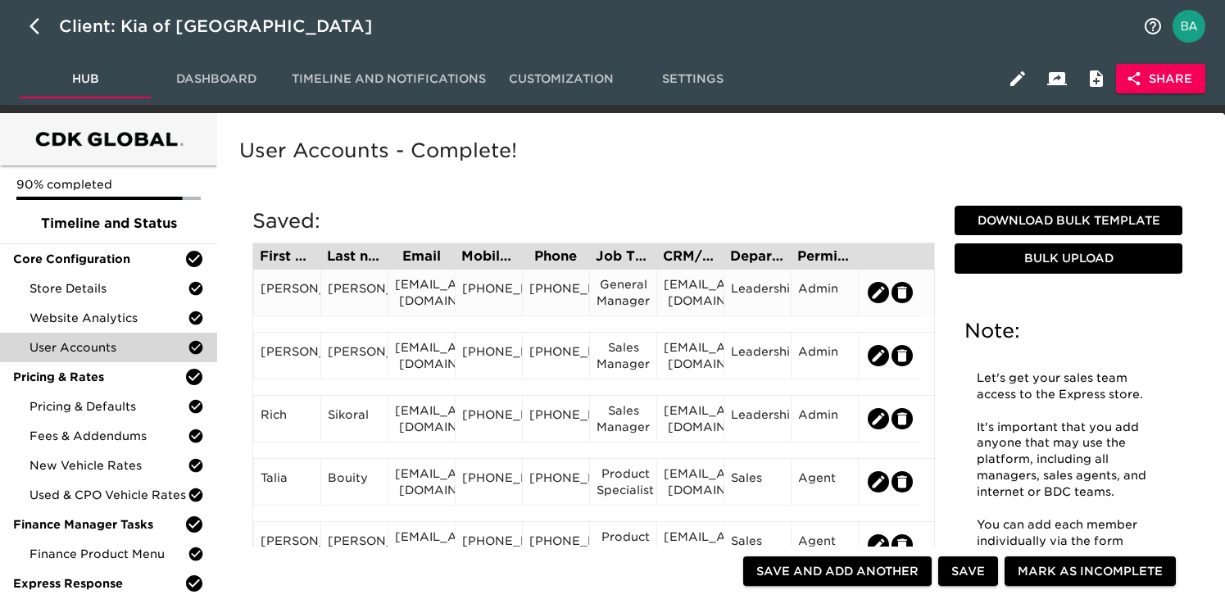
click at [498, 305] on div "727-224-0236" at bounding box center [488, 292] width 53 height 25
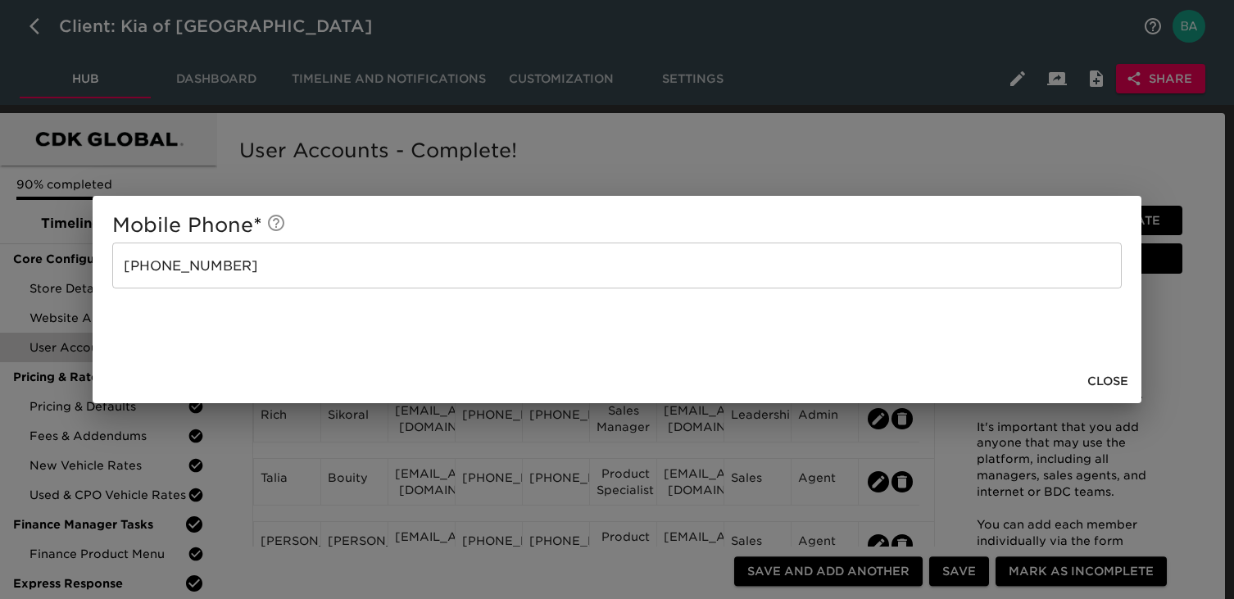
click at [228, 246] on input "727-224-0236" at bounding box center [617, 266] width 1010 height 46
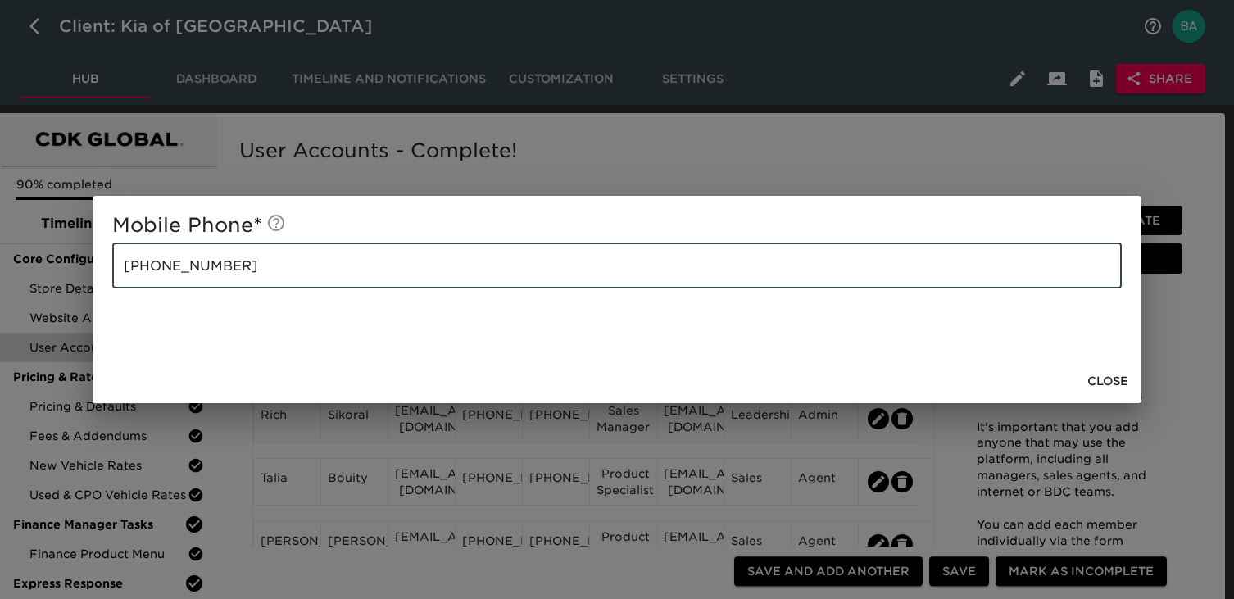
click at [228, 246] on input "727-224-0236" at bounding box center [617, 266] width 1010 height 46
click at [554, 173] on div "Mobile Phone * 727-224-0236 ​ Close" at bounding box center [617, 299] width 1234 height 599
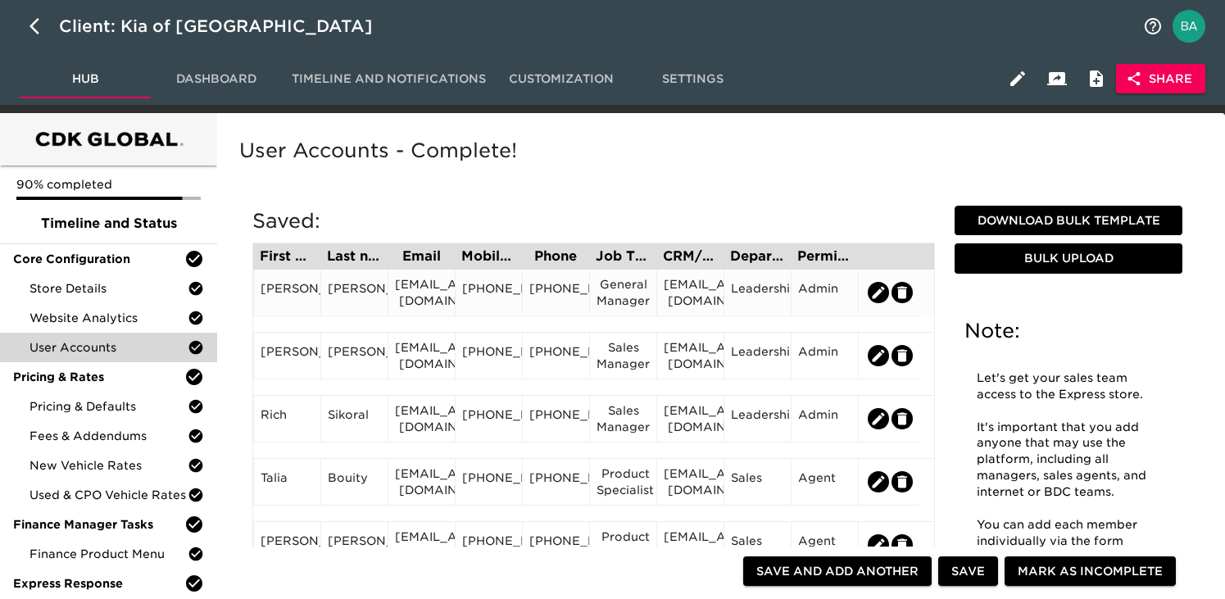
click at [614, 303] on div "General Manager" at bounding box center [623, 292] width 53 height 33
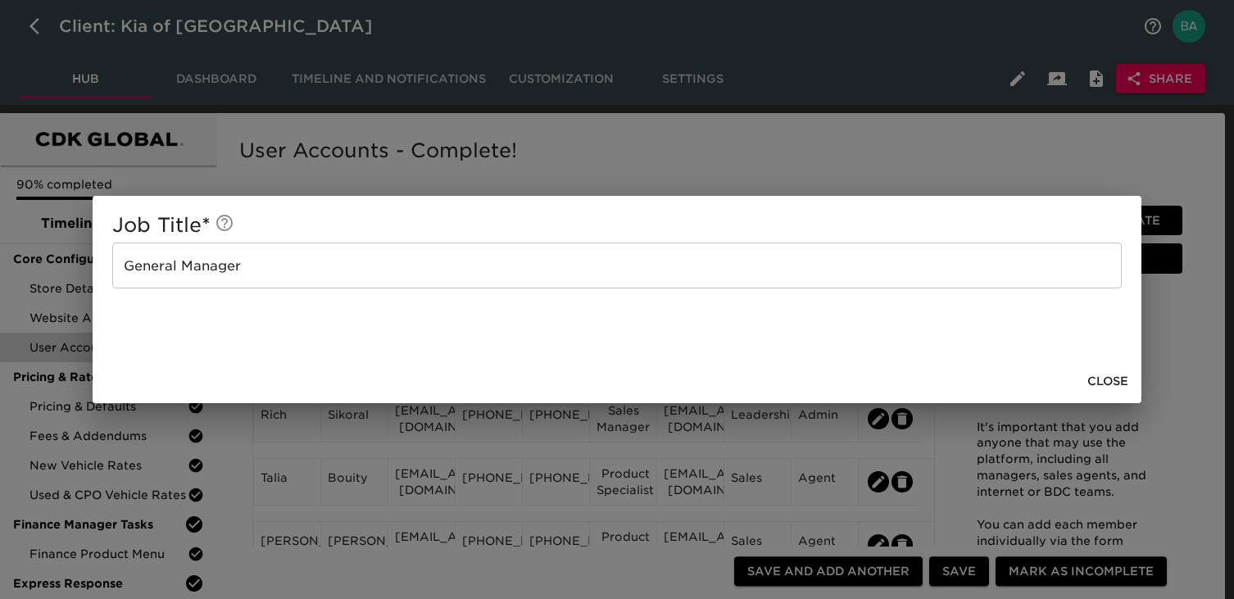
click at [170, 255] on input "General Manager" at bounding box center [617, 266] width 1010 height 46
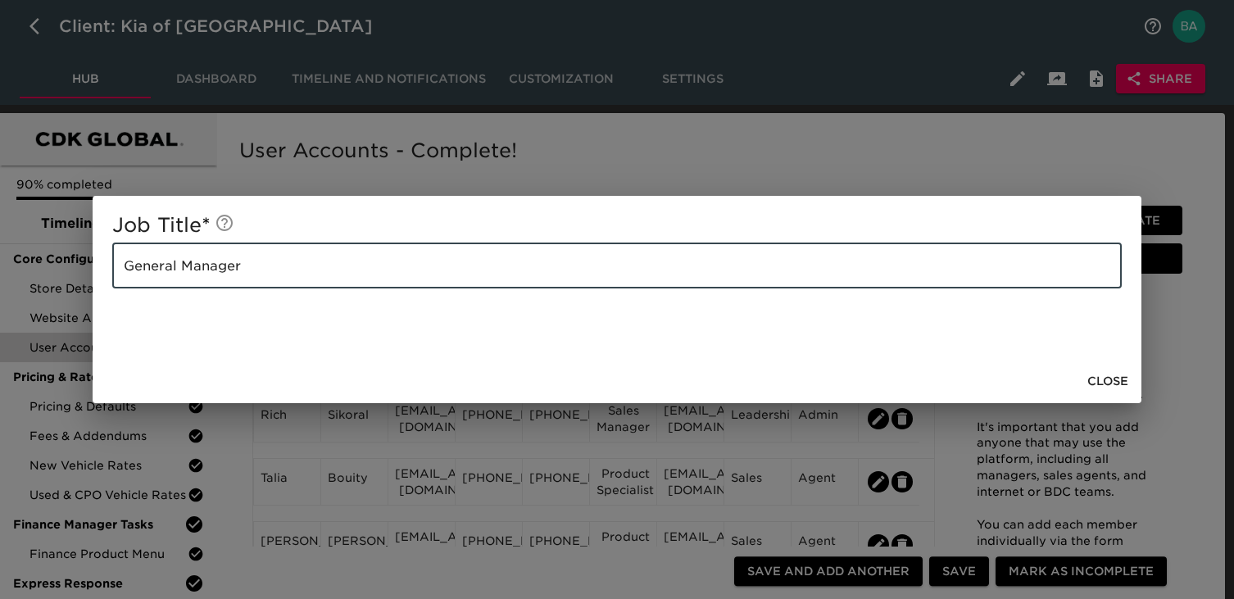
click at [170, 256] on input "General Manager" at bounding box center [617, 266] width 1010 height 46
click at [671, 144] on div "Job Title * General Manager ​ Close" at bounding box center [617, 299] width 1234 height 599
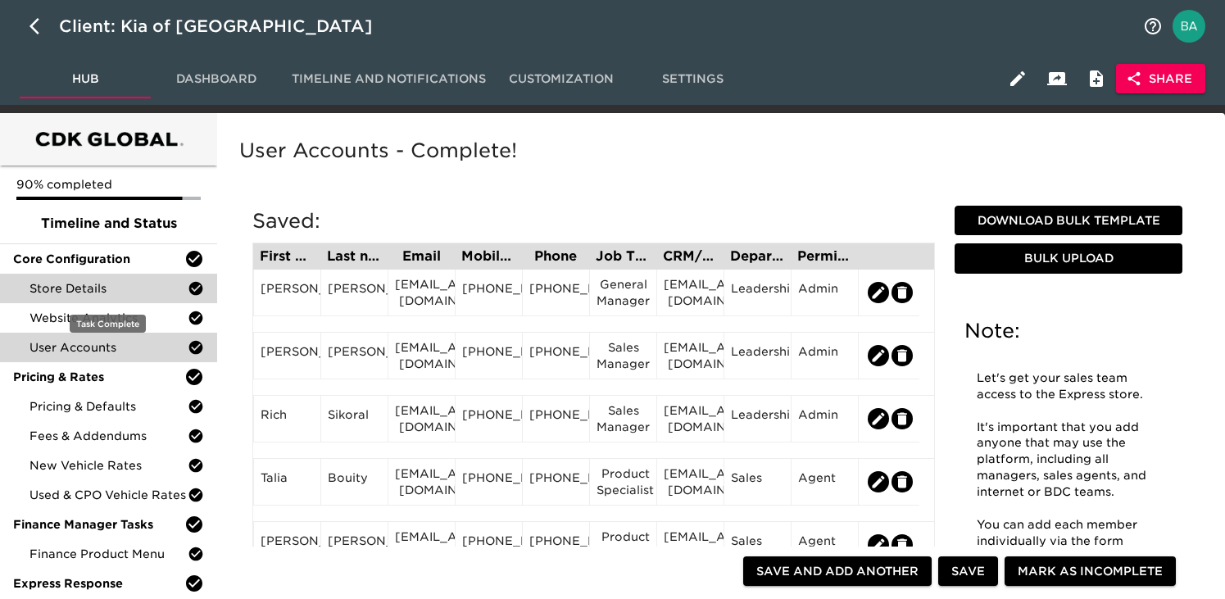
click at [57, 292] on span "Store Details" at bounding box center [109, 288] width 158 height 16
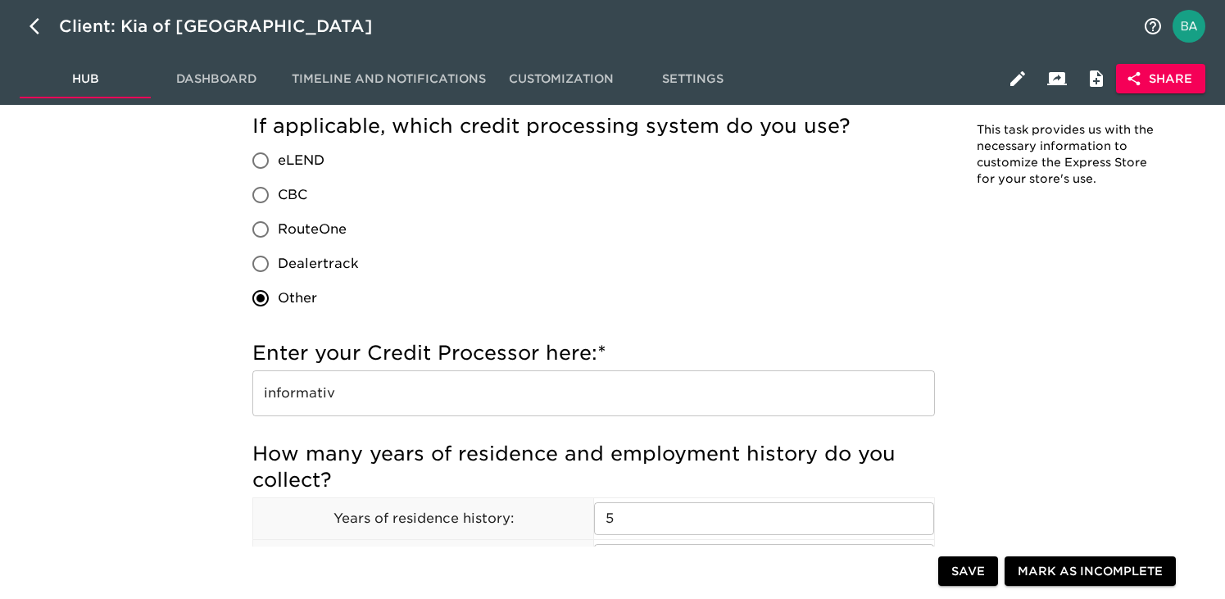
scroll to position [1861, 0]
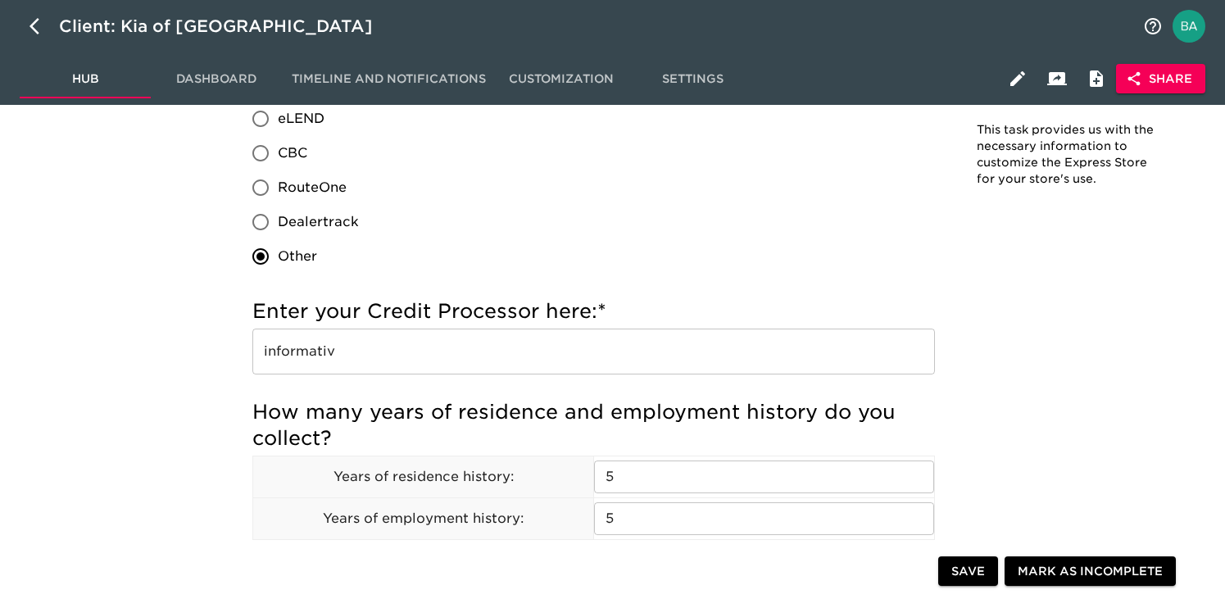
click at [320, 362] on input "informativ" at bounding box center [593, 352] width 683 height 46
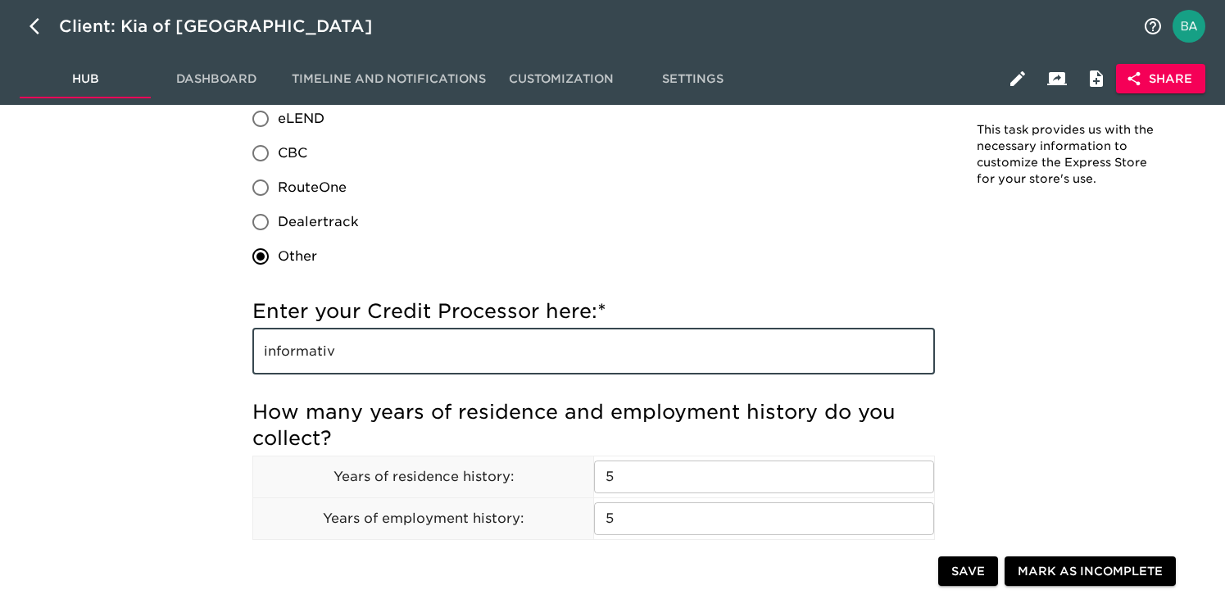
click at [320, 362] on input "informativ" at bounding box center [593, 352] width 683 height 46
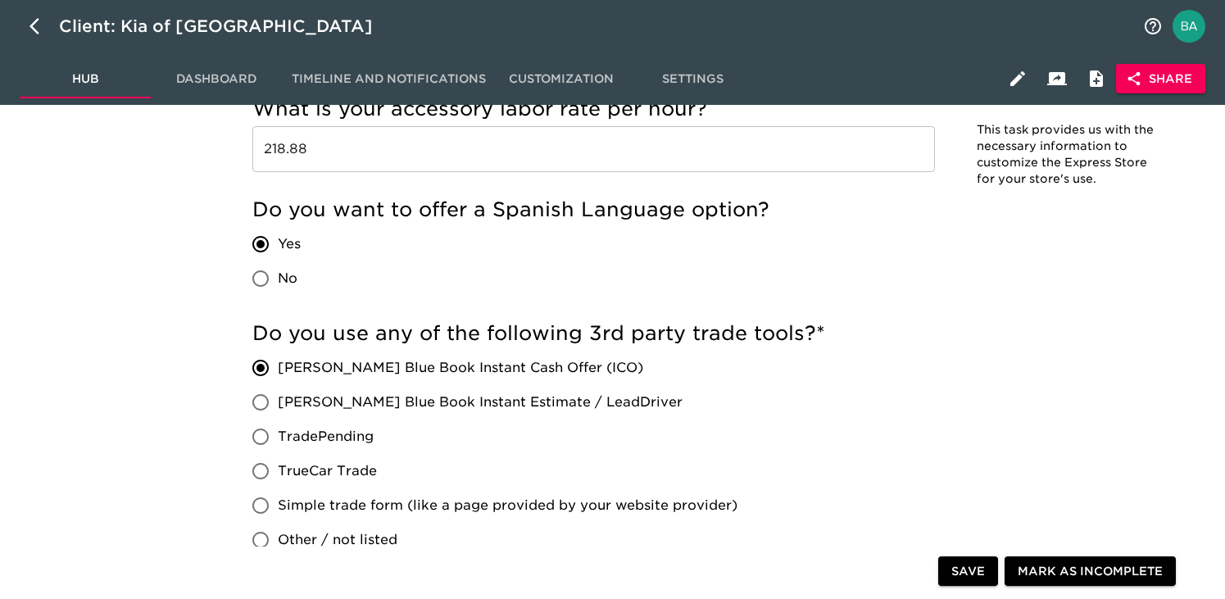
scroll to position [2977, 0]
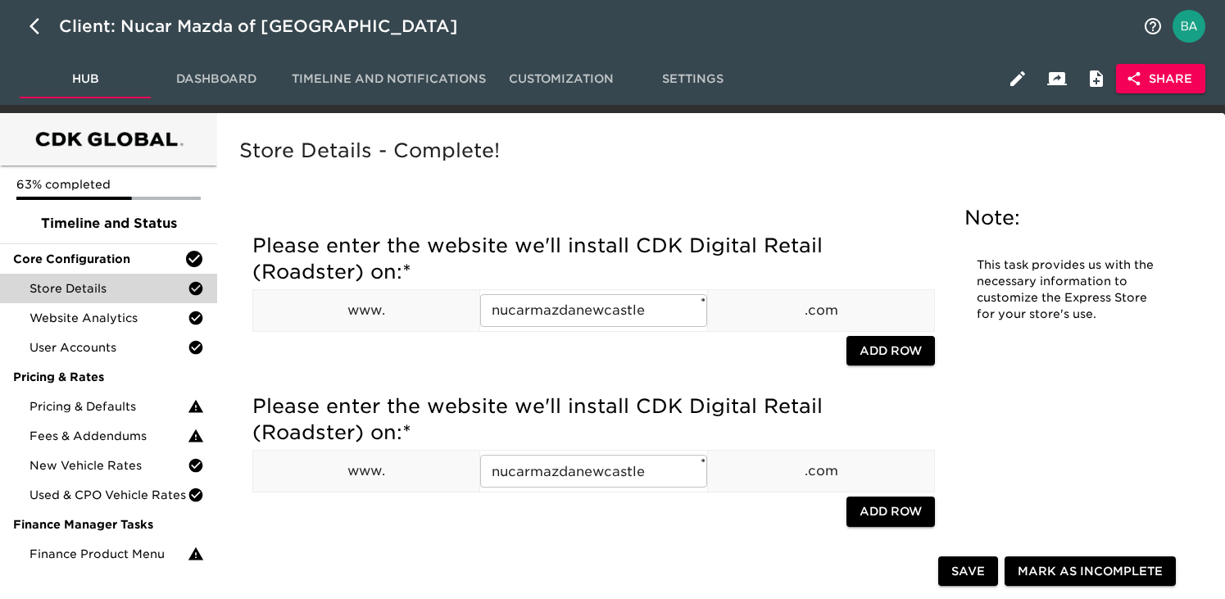
scroll to position [980, 0]
